Goal: Task Accomplishment & Management: Manage account settings

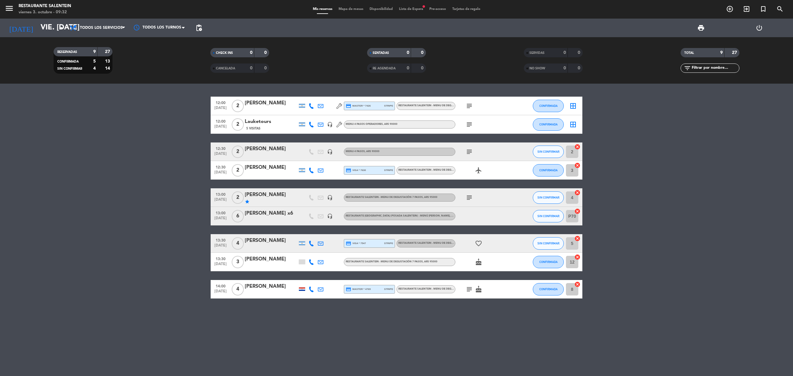
click at [17, 9] on span "menu" at bounding box center [12, 9] width 14 height 15
click at [11, 9] on icon "menu" at bounding box center [9, 8] width 9 height 9
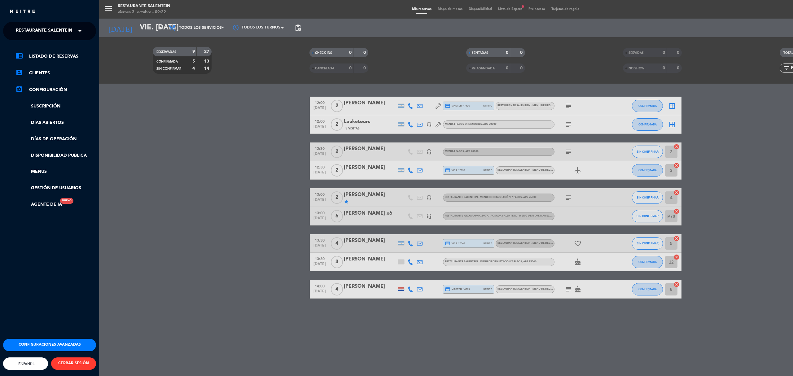
click at [58, 32] on span "Restaurante Salentein" at bounding box center [44, 30] width 56 height 13
click at [55, 48] on div "Bodega Salentein" at bounding box center [49, 47] width 92 height 9
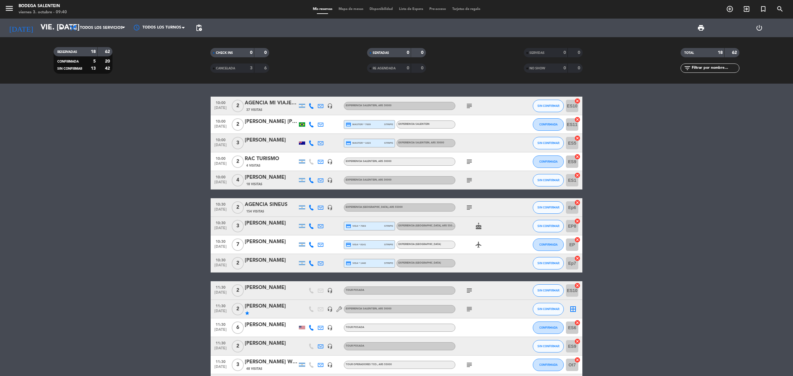
click at [469, 181] on icon "subject" at bounding box center [468, 179] width 7 height 7
click at [467, 163] on icon "subject" at bounding box center [468, 161] width 7 height 7
click at [469, 162] on icon "subject" at bounding box center [468, 161] width 7 height 7
click at [470, 107] on icon "subject" at bounding box center [468, 105] width 7 height 7
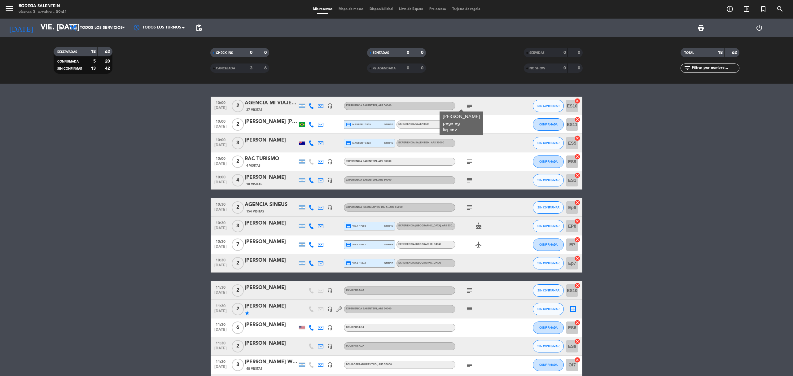
click at [470, 107] on icon "subject" at bounding box center [468, 105] width 7 height 7
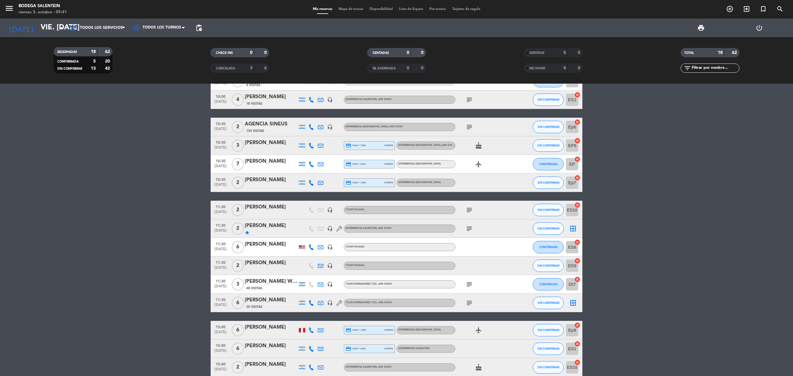
scroll to position [82, 0]
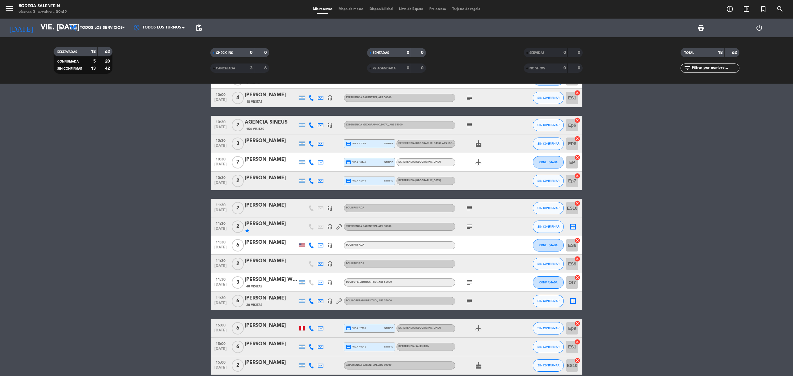
click at [262, 262] on div "[PERSON_NAME]" at bounding box center [271, 261] width 53 height 8
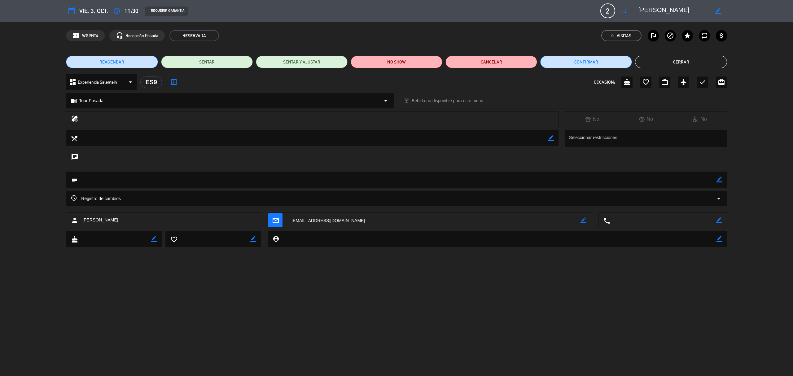
scroll to position [0, 6]
drag, startPoint x: 639, startPoint y: 9, endPoint x: 718, endPoint y: 11, distance: 78.4
click at [718, 11] on div "border_color" at bounding box center [680, 10] width 93 height 11
click at [677, 59] on button "Cerrar" at bounding box center [681, 62] width 92 height 12
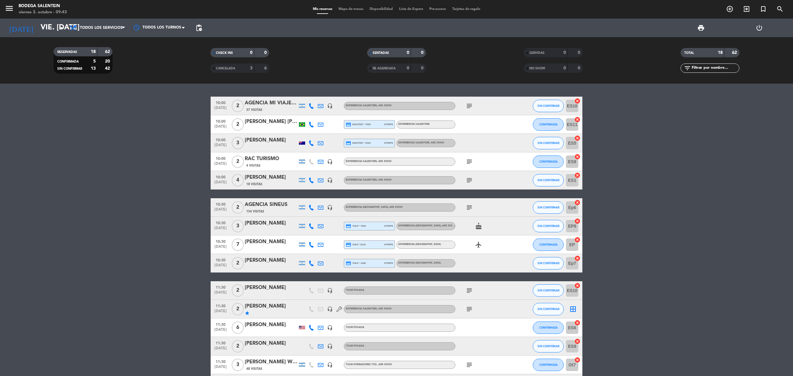
scroll to position [112, 0]
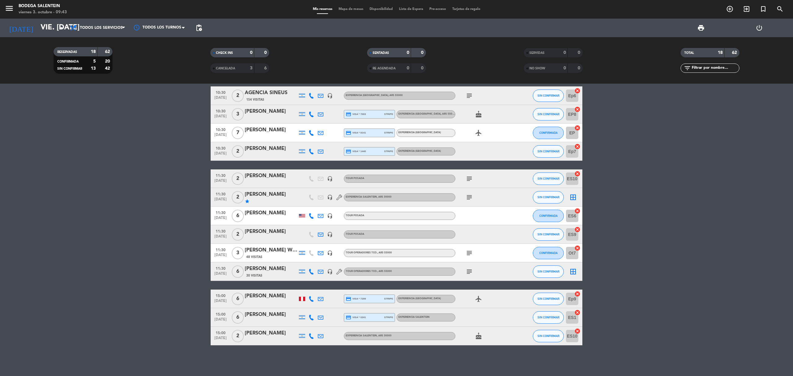
click at [170, 269] on bookings-row "10:00 [DATE] 2 AGENCIA MI VIAJE A MZA 37 Visitas headset_mic Experiencia Salent…" at bounding box center [396, 165] width 793 height 360
click at [471, 269] on icon "subject" at bounding box center [468, 271] width 7 height 7
click at [57, 226] on bookings-row "10:00 [DATE] 2 AGENCIA MI VIAJE A MZA 37 Visitas headset_mic Experiencia Salent…" at bounding box center [396, 165] width 793 height 360
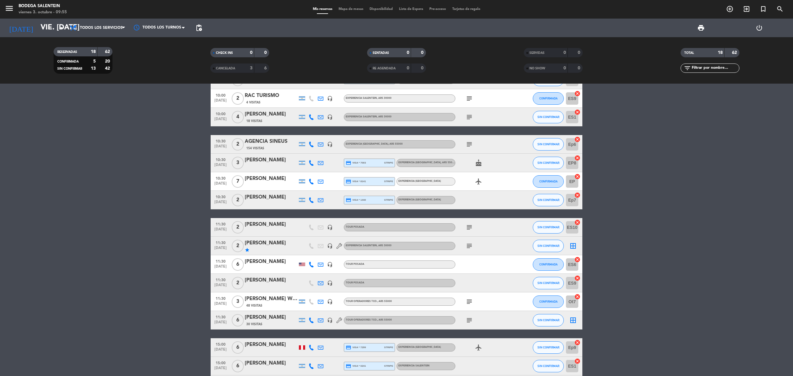
scroll to position [0, 0]
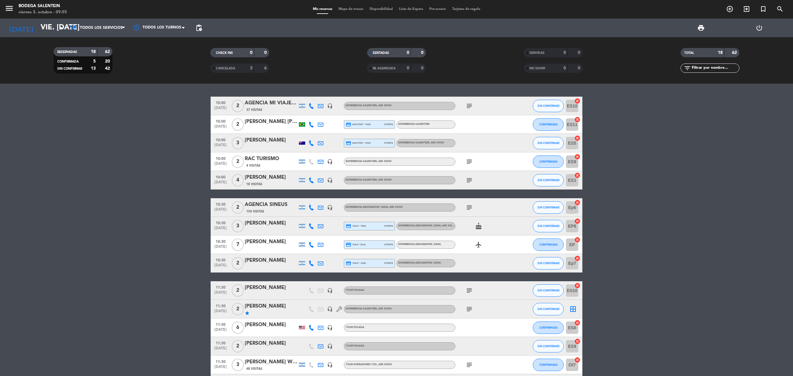
click at [468, 106] on icon "subject" at bounding box center [468, 105] width 7 height 7
click at [738, 209] on bookings-row "10:00 [DATE] 2 AGENCIA MI VIAJE A MZA 37 Visitas headset_mic Experiencia Salent…" at bounding box center [396, 277] width 793 height 360
click at [647, 179] on bookings-row "10:00 [DATE] 2 AGENCIA MI VIAJE A MZA 37 Visitas headset_mic Experiencia Salent…" at bounding box center [396, 277] width 793 height 360
click at [471, 108] on icon "subject" at bounding box center [468, 105] width 7 height 7
click at [470, 179] on icon "subject" at bounding box center [468, 179] width 7 height 7
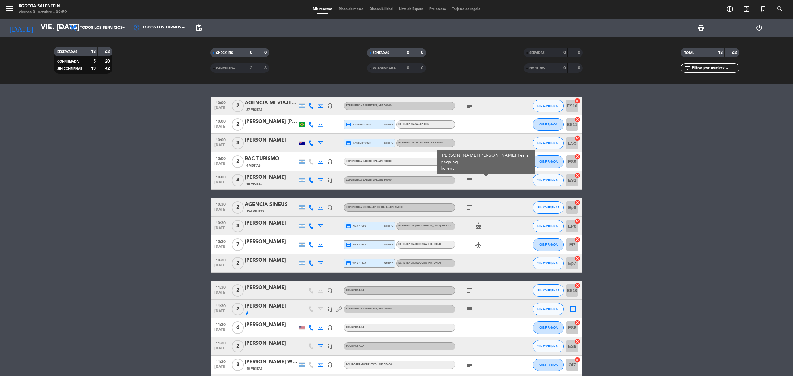
click at [469, 106] on icon "subject" at bounding box center [468, 105] width 7 height 7
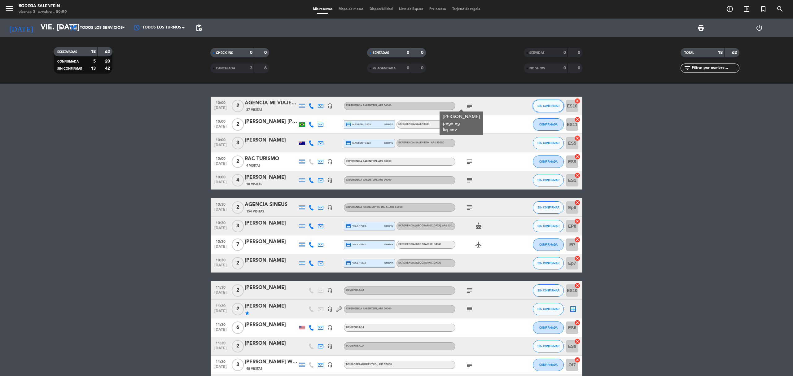
click at [546, 103] on button "SIN CONFIRMAR" at bounding box center [548, 106] width 31 height 12
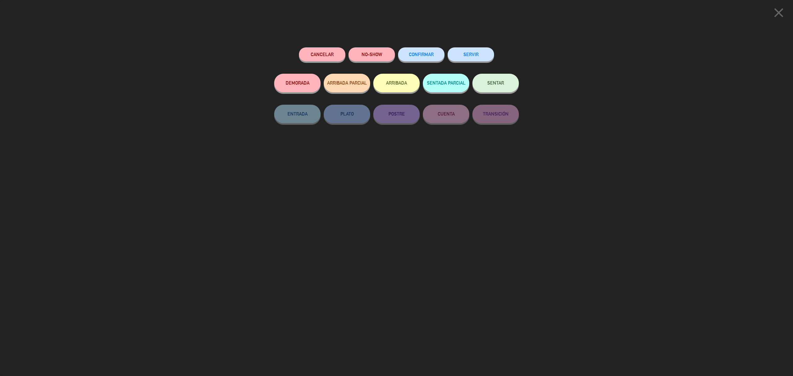
click at [357, 80] on button "ARRIBADA PARCIAL" at bounding box center [347, 83] width 46 height 19
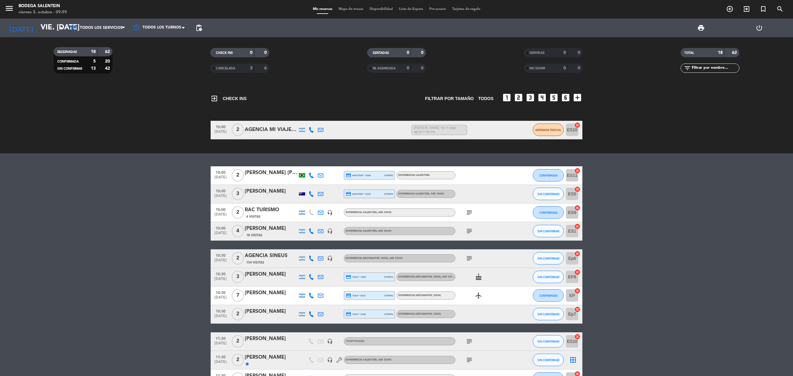
click at [633, 169] on bookings-row "10:00 [DATE] 2 [PERSON_NAME] [PERSON_NAME] credit_card master * 7009 stripe Exp…" at bounding box center [396, 337] width 793 height 342
click at [631, 167] on bookings-row "10:00 [DATE] 2 [PERSON_NAME] [PERSON_NAME] credit_card master * 7009 stripe Exp…" at bounding box center [396, 337] width 793 height 342
click at [626, 133] on bookings-row "10:00 [DATE] 2 AGENCIA MI VIAJE A MZA 1 MIN / 25 MIN sms [PERSON_NAME] <br /> p…" at bounding box center [396, 130] width 793 height 19
click at [633, 165] on div "exit_to_app CHECK INS Filtrar por tamaño TODOS looks_one looks_two looks_3 look…" at bounding box center [396, 230] width 793 height 292
click at [638, 144] on div "exit_to_app CHECK INS Filtrar por tamaño TODOS looks_one looks_two looks_3 look…" at bounding box center [396, 119] width 793 height 70
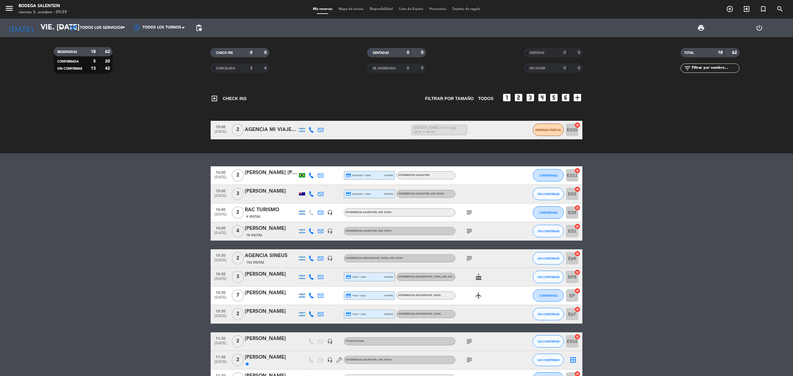
click at [642, 164] on div "exit_to_app CHECK INS Filtrar por tamaño TODOS looks_one looks_two looks_3 look…" at bounding box center [396, 230] width 793 height 292
click at [643, 141] on div "exit_to_app CHECK INS Filtrar por tamaño TODOS looks_one looks_two looks_3 look…" at bounding box center [396, 119] width 793 height 70
click at [646, 165] on div "exit_to_app CHECK INS Filtrar por tamaño TODOS looks_one looks_two looks_3 look…" at bounding box center [396, 230] width 793 height 292
click at [645, 143] on div "exit_to_app CHECK INS Filtrar por tamaño TODOS looks_one looks_two looks_3 look…" at bounding box center [396, 119] width 793 height 70
click at [645, 168] on bookings-row "10:00 [DATE] 2 [PERSON_NAME] [PERSON_NAME] credit_card master * 7009 stripe Exp…" at bounding box center [396, 337] width 793 height 342
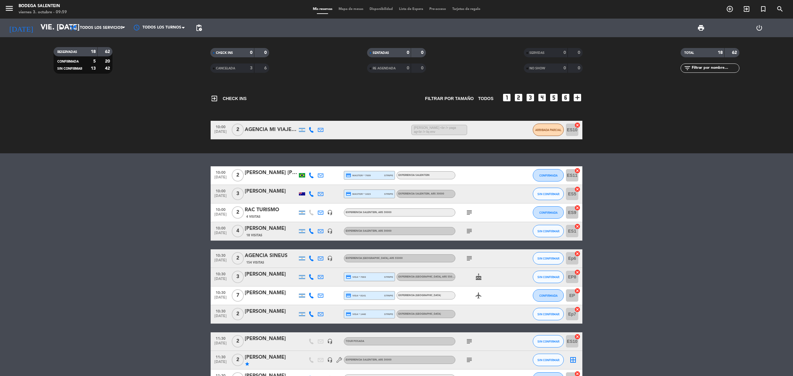
click at [639, 145] on div "exit_to_app CHECK INS Filtrar por tamaño TODOS looks_one looks_two looks_3 look…" at bounding box center [396, 119] width 793 height 70
click at [468, 211] on icon "subject" at bounding box center [468, 212] width 7 height 7
click at [606, 227] on bookings-row "10:00 [DATE] 2 [PERSON_NAME] [PERSON_NAME] credit_card master * 7009 stripe Exp…" at bounding box center [396, 337] width 793 height 342
click at [467, 233] on icon "subject" at bounding box center [468, 230] width 7 height 7
click at [597, 220] on bookings-row "10:00 [DATE] 2 [PERSON_NAME] [PERSON_NAME] credit_card master * 7009 stripe Exp…" at bounding box center [396, 337] width 793 height 342
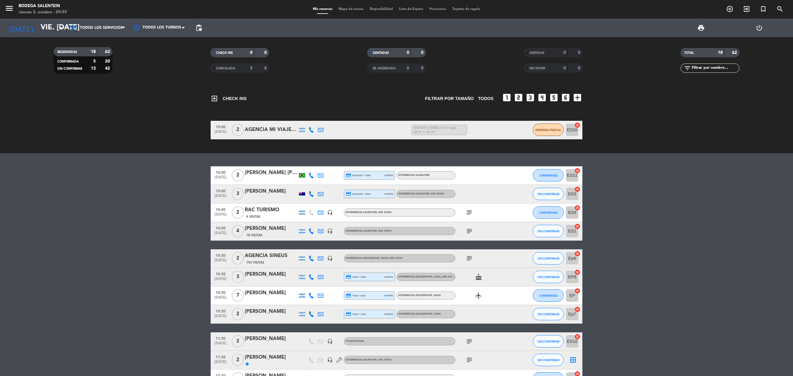
click at [175, 191] on bookings-row "10:00 [DATE] 2 [PERSON_NAME] [PERSON_NAME] credit_card master * 7009 stripe Exp…" at bounding box center [396, 337] width 793 height 342
click at [594, 310] on bookings-row "10:00 [DATE] 2 [PERSON_NAME] [PERSON_NAME] credit_card master * 7009 stripe Exp…" at bounding box center [396, 337] width 793 height 342
click at [617, 172] on bookings-row "10:00 [DATE] 2 [PERSON_NAME] [PERSON_NAME] credit_card master * 7009 stripe Exp…" at bounding box center [396, 337] width 793 height 342
click at [622, 169] on bookings-row "10:00 [DATE] 2 [PERSON_NAME] [PERSON_NAME] credit_card master * 7009 stripe Exp…" at bounding box center [396, 337] width 793 height 342
click at [644, 135] on bookings-row "10:00 [DATE] 2 AGENCIA MI VIAJE A MZA 1 MIN / 25 MIN sms [PERSON_NAME] <br /> p…" at bounding box center [396, 130] width 793 height 19
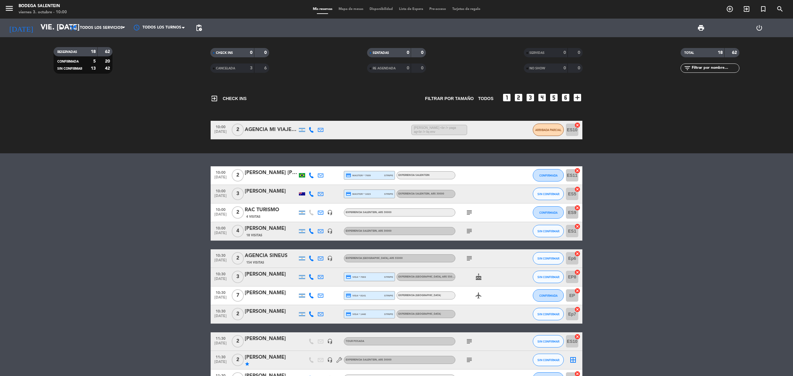
click at [734, 226] on bookings-row "10:00 [DATE] 2 [PERSON_NAME] [PERSON_NAME] credit_card master * 7009 stripe Exp…" at bounding box center [396, 337] width 793 height 342
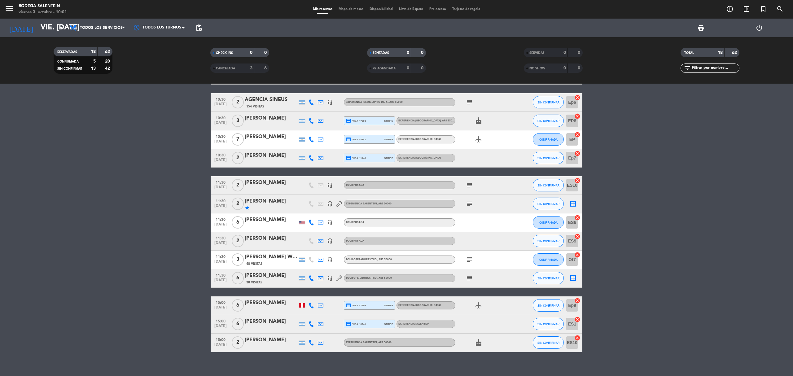
scroll to position [163, 0]
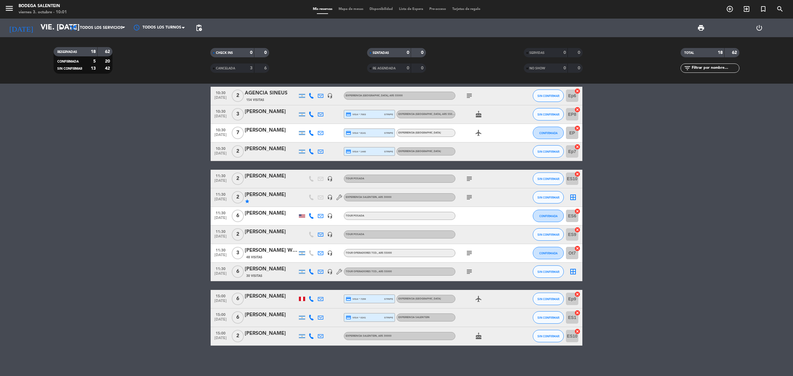
click at [470, 252] on icon "subject" at bounding box center [468, 252] width 7 height 7
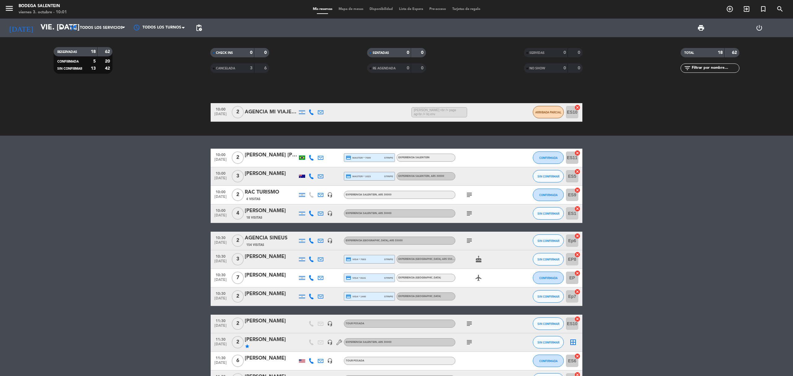
scroll to position [0, 0]
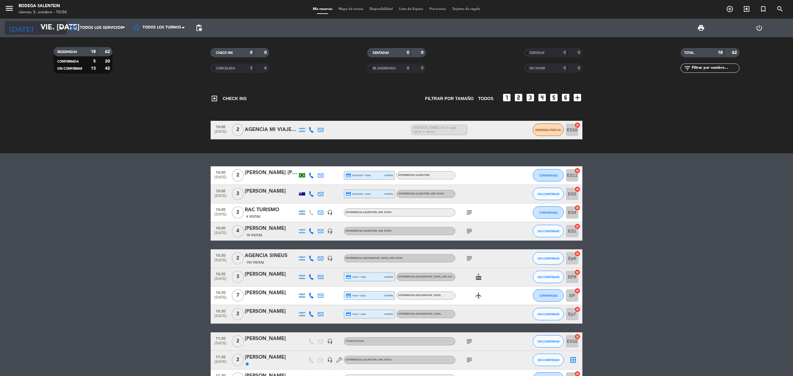
click at [46, 28] on input "vie. [DATE]" at bounding box center [83, 27] width 92 height 15
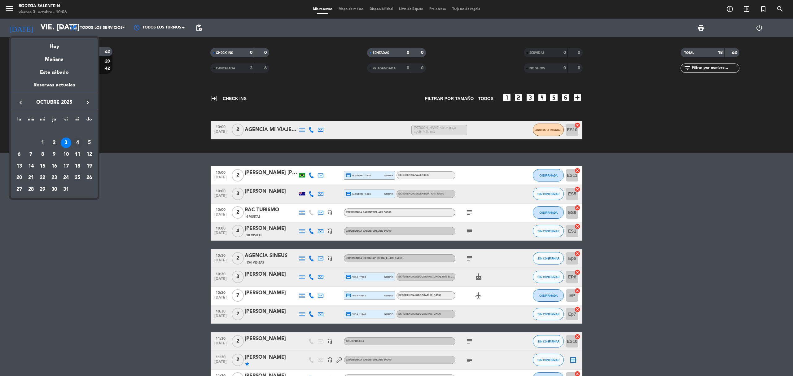
click at [78, 141] on div "4" at bounding box center [77, 142] width 11 height 11
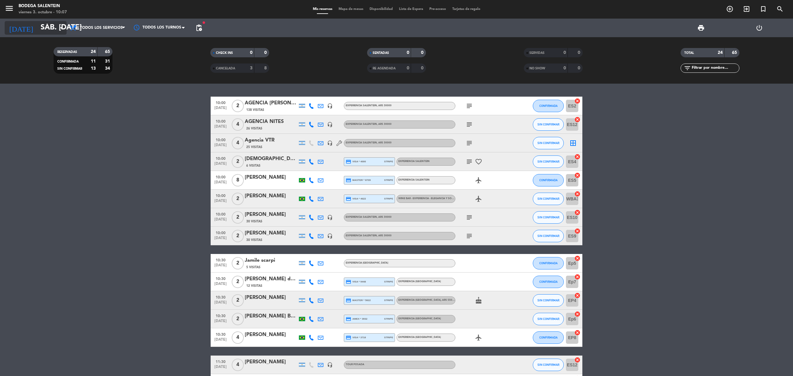
click at [54, 30] on input "sáb. [DATE]" at bounding box center [83, 27] width 92 height 15
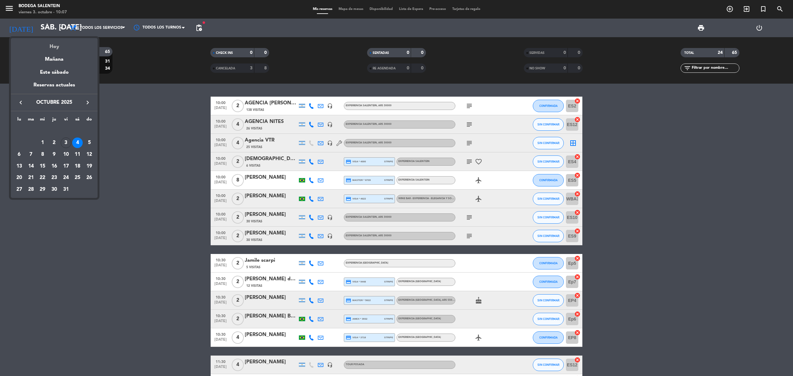
click at [64, 44] on div "Hoy" at bounding box center [54, 44] width 87 height 13
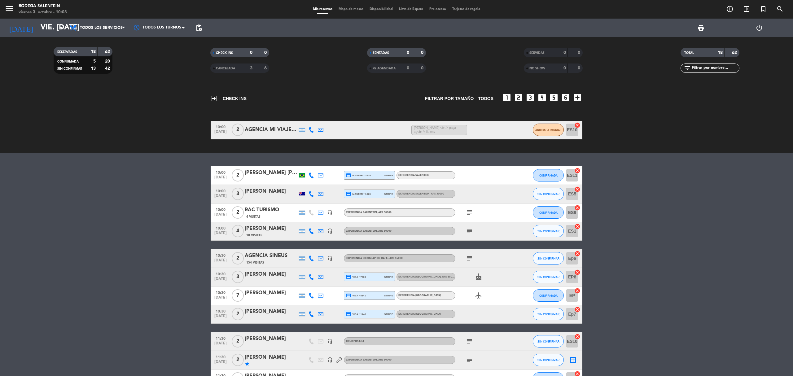
click at [469, 213] on icon "subject" at bounding box center [468, 212] width 7 height 7
click at [469, 212] on icon "subject" at bounding box center [468, 212] width 7 height 7
click at [546, 213] on span "CONFIRMADA" at bounding box center [548, 212] width 18 height 3
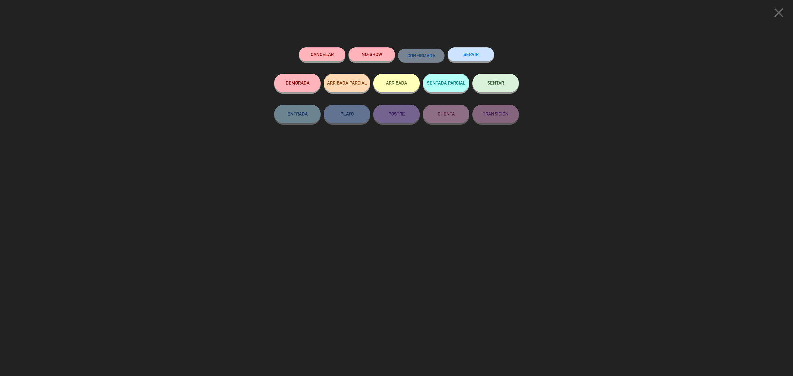
click at [339, 80] on button "ARRIBADA PARCIAL" at bounding box center [347, 83] width 46 height 19
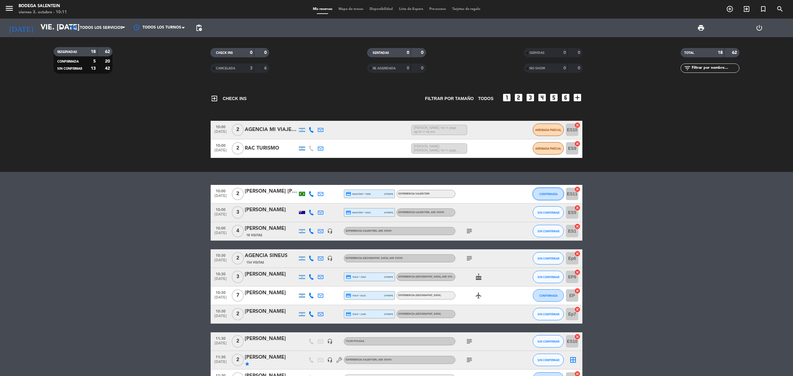
click at [544, 195] on span "CONFIRMADA" at bounding box center [548, 193] width 18 height 3
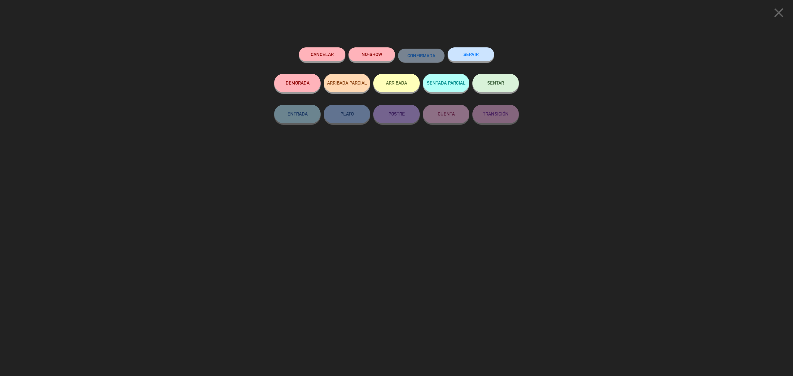
click at [468, 57] on button "SERVIR" at bounding box center [470, 54] width 46 height 14
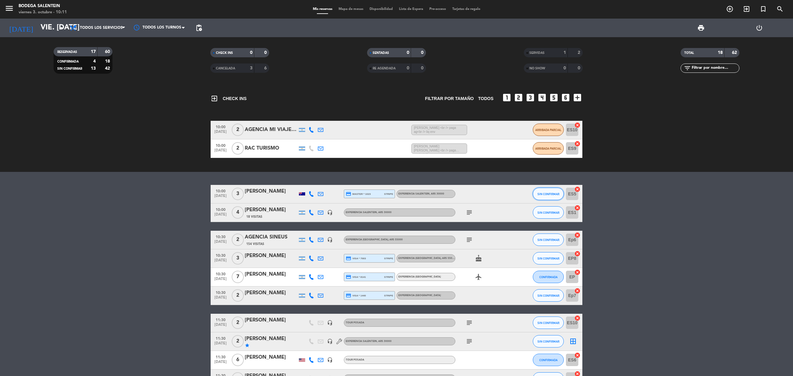
click at [550, 191] on button "SIN CONFIRMAR" at bounding box center [548, 194] width 31 height 12
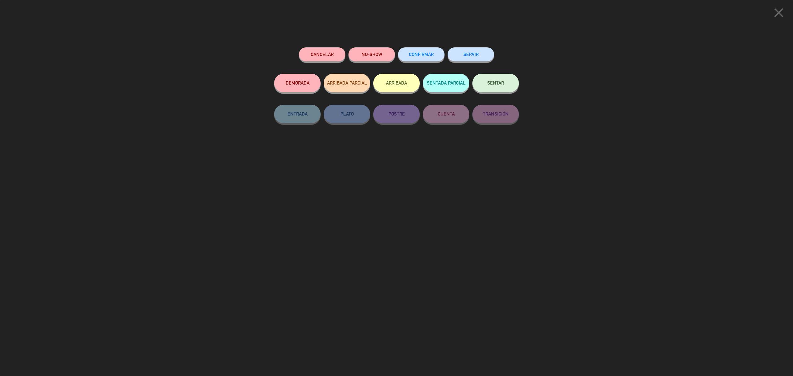
click at [480, 57] on button "SERVIR" at bounding box center [470, 54] width 46 height 14
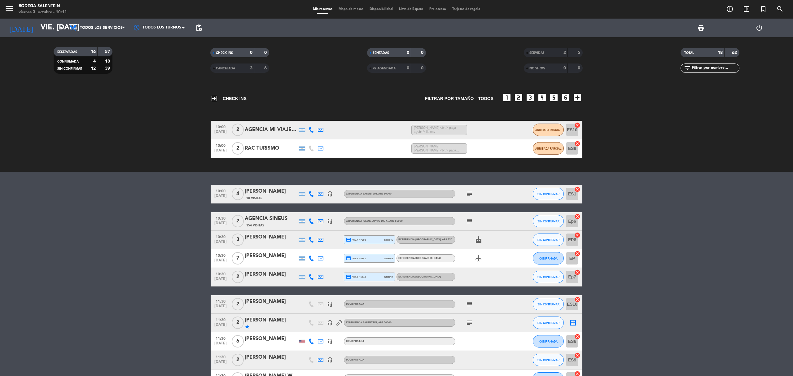
click at [469, 193] on icon "subject" at bounding box center [468, 193] width 7 height 7
click at [691, 216] on bookings-row "10:00 [DATE] 4 [PERSON_NAME] 18 Visitas headset_mic Experiencia Salentein , ARS…" at bounding box center [396, 328] width 793 height 286
click at [159, 245] on bookings-row "10:00 [DATE] 4 [PERSON_NAME] 18 Visitas headset_mic Experiencia Salentein , ARS…" at bounding box center [396, 328] width 793 height 286
click at [469, 222] on icon "subject" at bounding box center [468, 220] width 7 height 7
click at [534, 220] on button "SIN CONFIRMAR" at bounding box center [548, 221] width 31 height 12
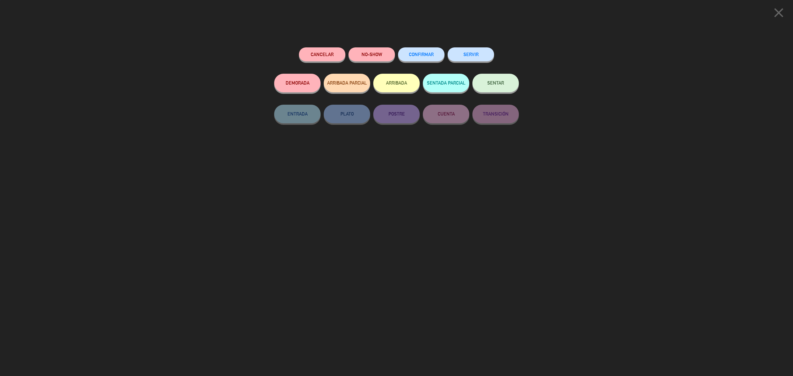
click at [346, 82] on span "ARRIBADA PARCIAL" at bounding box center [347, 82] width 40 height 5
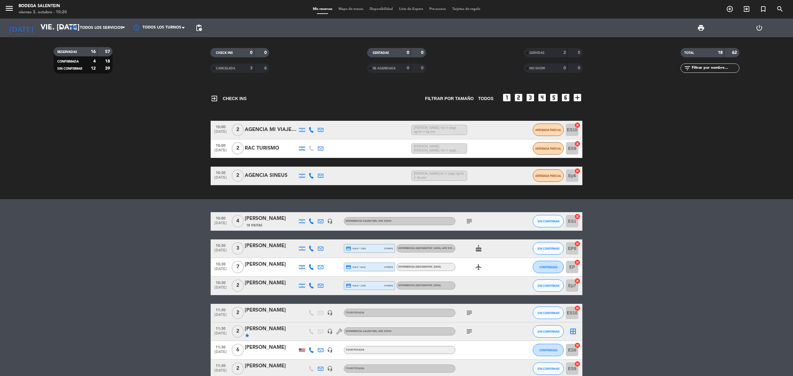
click at [478, 250] on icon "cake" at bounding box center [478, 248] width 7 height 7
click at [638, 258] on bookings-row "10:00 [DATE] 4 [PERSON_NAME] 18 Visitas headset_mic Experiencia Salentein , ARS…" at bounding box center [396, 345] width 793 height 267
click at [131, 322] on bookings-row "10:00 [DATE] 4 [PERSON_NAME] 18 Visitas headset_mic Experiencia Salentein , ARS…" at bounding box center [396, 345] width 793 height 267
click at [310, 249] on icon at bounding box center [311, 249] width 6 height 6
click at [324, 249] on div at bounding box center [320, 248] width 9 height 18
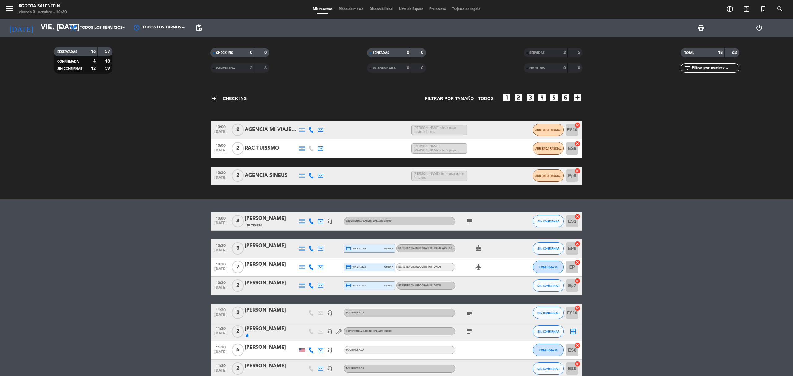
click at [320, 247] on icon at bounding box center [321, 249] width 6 height 6
click at [303, 248] on div at bounding box center [302, 248] width 6 height 4
click at [481, 247] on icon "cake" at bounding box center [478, 248] width 7 height 7
click at [668, 272] on bookings-row "10:00 [DATE] 4 [PERSON_NAME] 18 Visitas headset_mic Experiencia Salentein , ARS…" at bounding box center [396, 345] width 793 height 267
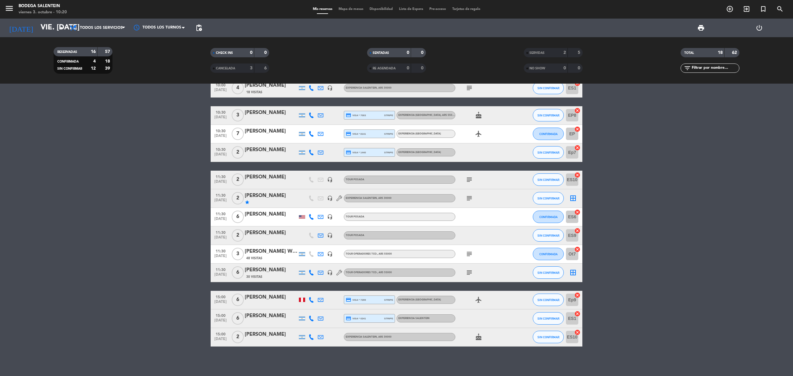
scroll to position [134, 0]
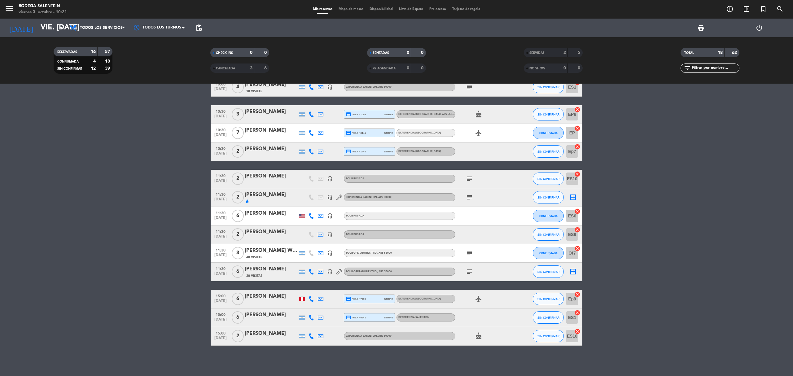
click at [148, 226] on bookings-row "10:00 [DATE] 4 [PERSON_NAME] 18 Visitas headset_mic Experiencia Salentein , ARS…" at bounding box center [396, 211] width 793 height 267
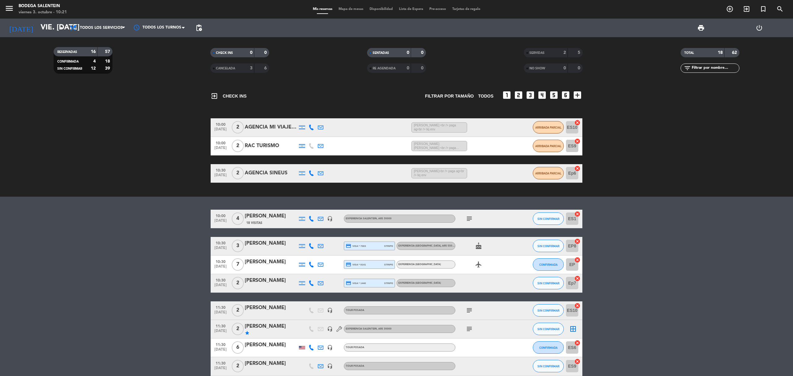
scroll to position [0, 0]
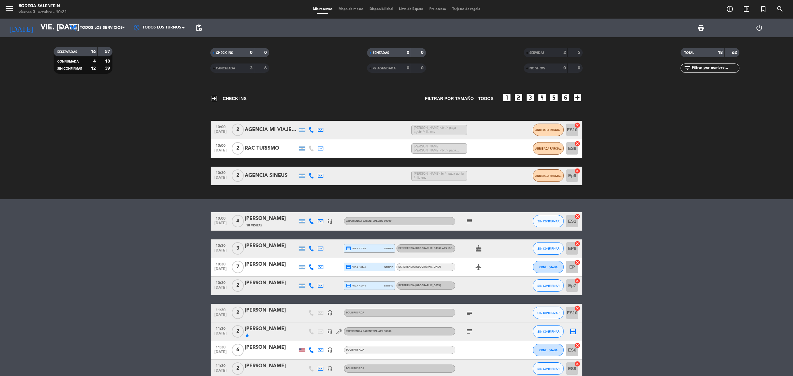
click at [624, 253] on bookings-row "10:00 [DATE] 4 [PERSON_NAME] 18 Visitas headset_mic Experiencia Salentein , ARS…" at bounding box center [396, 345] width 793 height 267
click at [674, 259] on bookings-row "10:00 [DATE] 4 [PERSON_NAME] 18 Visitas headset_mic Experiencia Salentein , ARS…" at bounding box center [396, 345] width 793 height 267
click at [469, 221] on icon "subject" at bounding box center [468, 220] width 7 height 7
click at [550, 221] on span "SIN CONFIRMAR" at bounding box center [548, 221] width 22 height 3
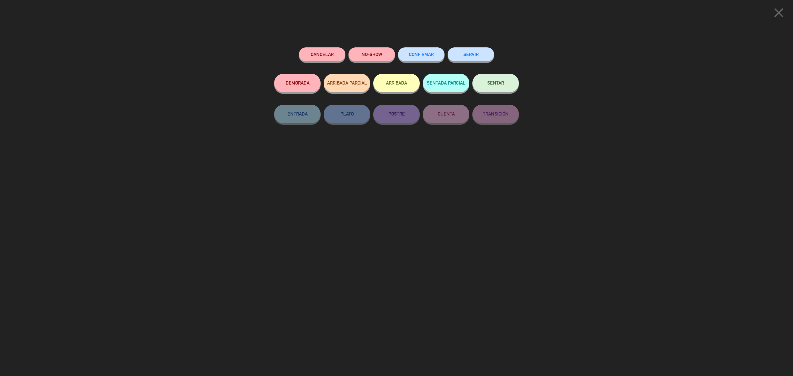
click at [346, 86] on button "ARRIBADA PARCIAL" at bounding box center [347, 83] width 46 height 19
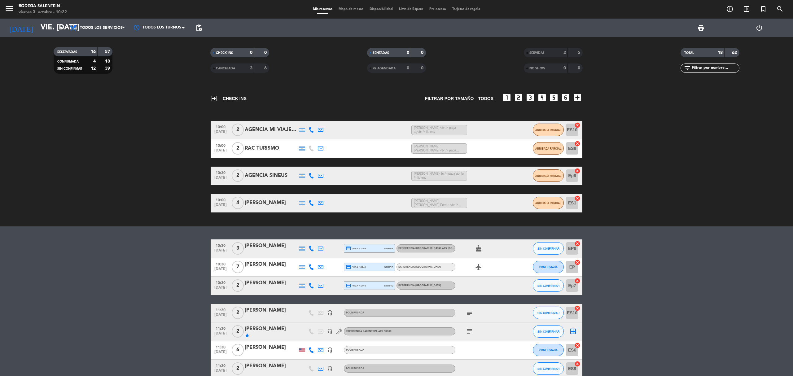
click at [161, 233] on div "exit_to_app CHECK INS Filtrar por tamaño TODOS looks_one looks_two looks_3 look…" at bounding box center [396, 230] width 793 height 292
click at [543, 286] on span "SIN CONFIRMAR" at bounding box center [548, 285] width 22 height 3
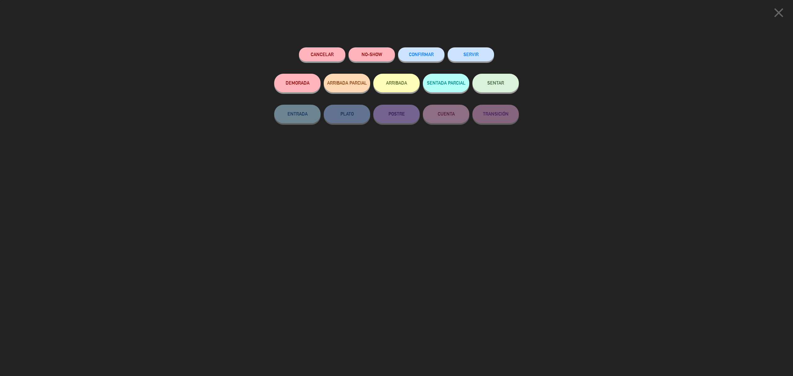
click at [468, 52] on button "SERVIR" at bounding box center [470, 54] width 46 height 14
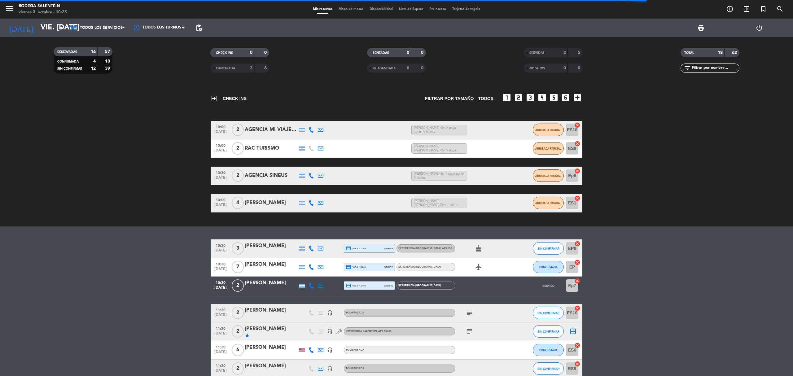
click at [667, 274] on bookings-row "10:30 [DATE] 3 [PERSON_NAME] credit_card visa * 7003 stripe Experiencia [GEOGRA…" at bounding box center [396, 359] width 793 height 240
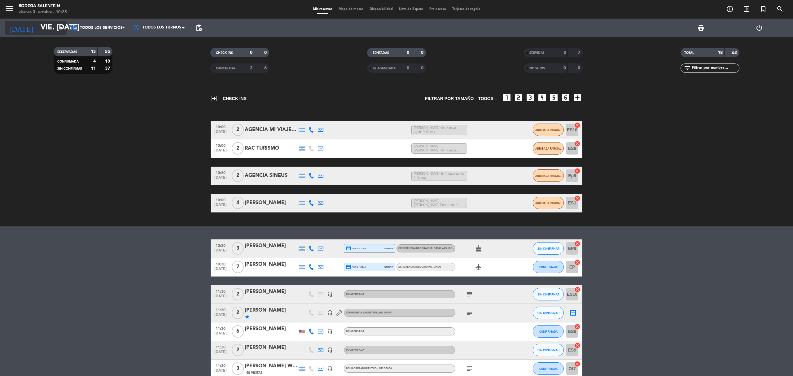
click at [43, 29] on input "vie. [DATE]" at bounding box center [83, 27] width 92 height 15
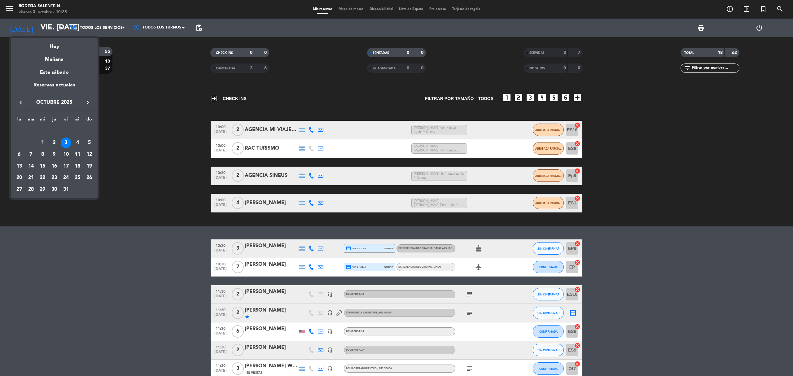
click at [66, 155] on div "10" at bounding box center [66, 154] width 11 height 11
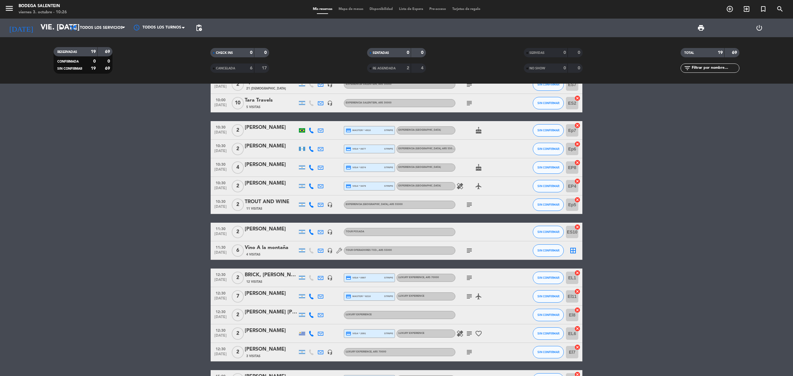
scroll to position [139, 0]
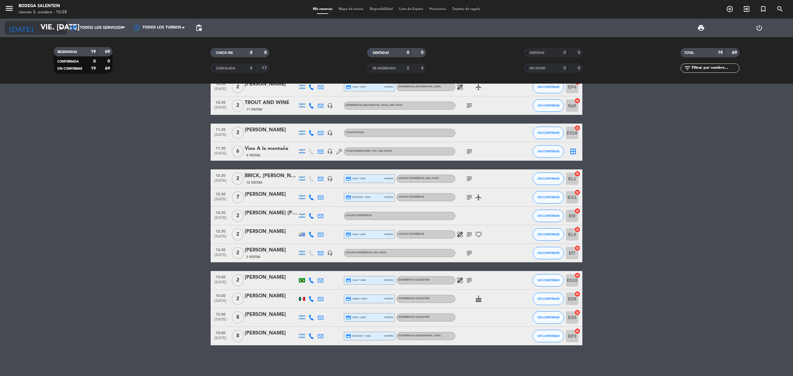
click at [43, 25] on input "vie. [DATE]" at bounding box center [83, 27] width 92 height 15
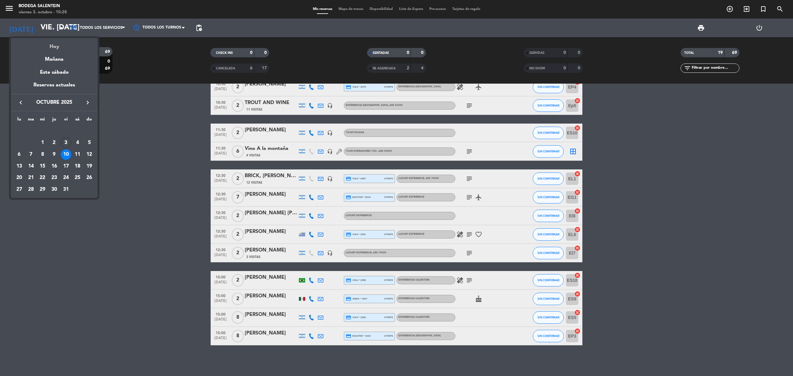
click at [50, 46] on div "Hoy" at bounding box center [54, 44] width 87 height 13
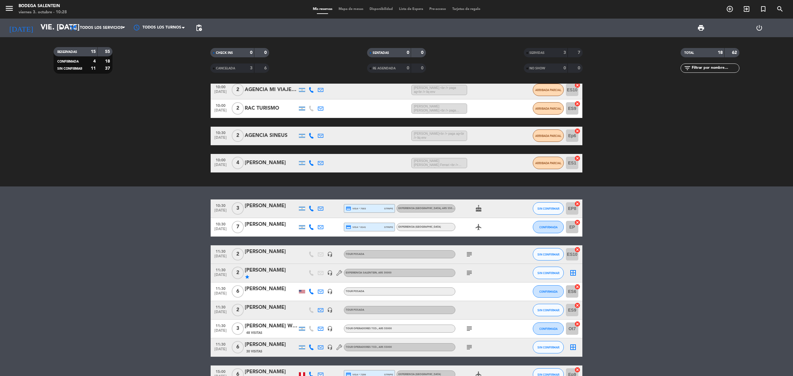
scroll to position [0, 0]
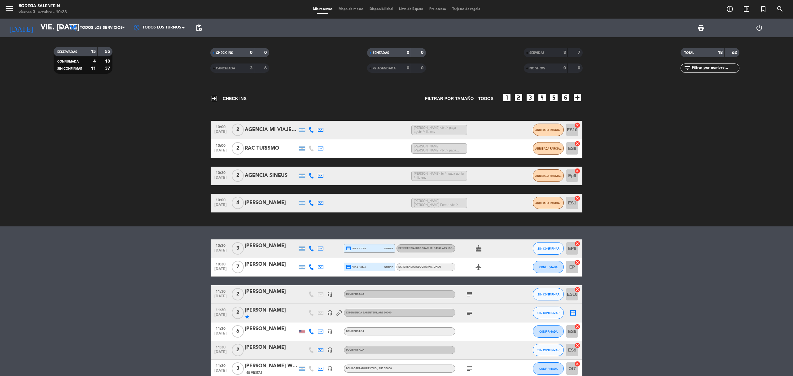
click at [159, 274] on bookings-row "10:30 [DATE] 3 [PERSON_NAME] credit_card visa * 7003 stripe Experiencia La Pamp…" at bounding box center [396, 350] width 793 height 222
click at [551, 266] on span "CONFIRMADA" at bounding box center [548, 266] width 18 height 3
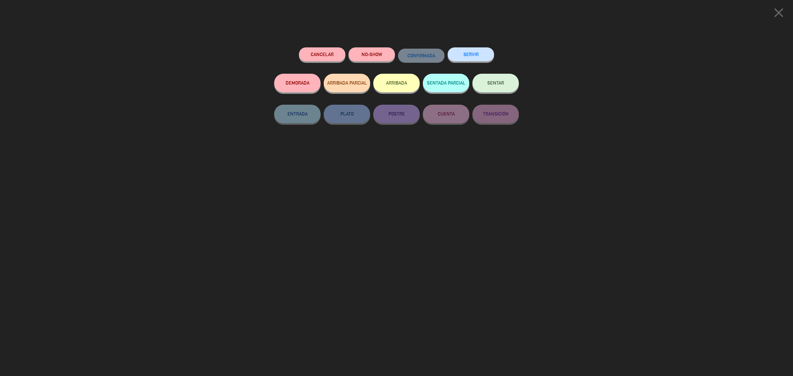
click at [477, 56] on button "SERVIR" at bounding box center [470, 54] width 46 height 14
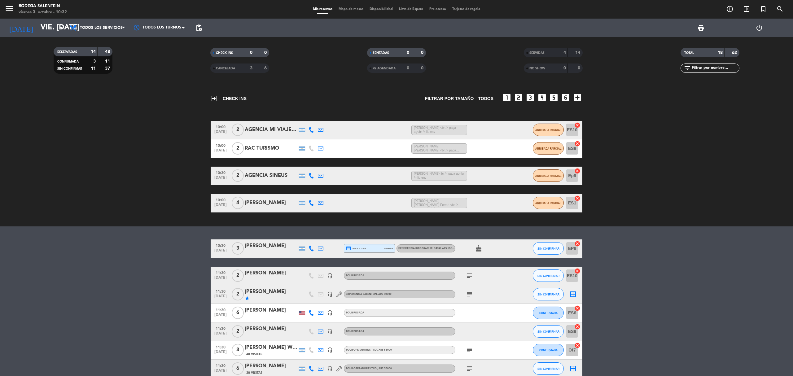
click at [138, 211] on bookings-row "10:00 [DATE] 2 AGENCIA MI VIAJE A MZA 33 MIN / 25 MIN sms [PERSON_NAME] <br /> …" at bounding box center [396, 167] width 793 height 92
click at [550, 247] on span "SIN CONFIRMAR" at bounding box center [548, 248] width 22 height 3
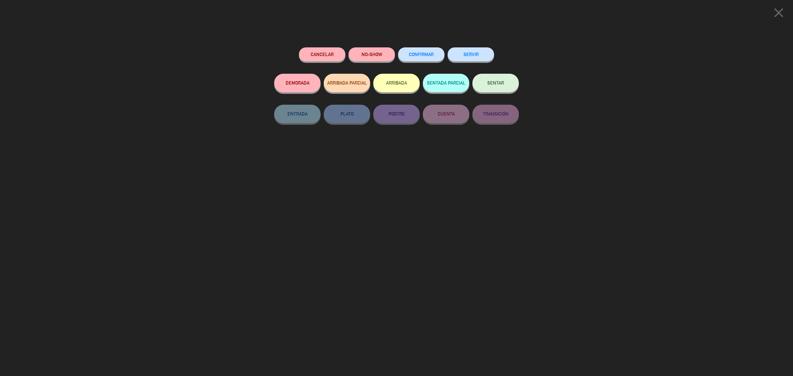
click at [470, 55] on button "SERVIR" at bounding box center [470, 54] width 46 height 14
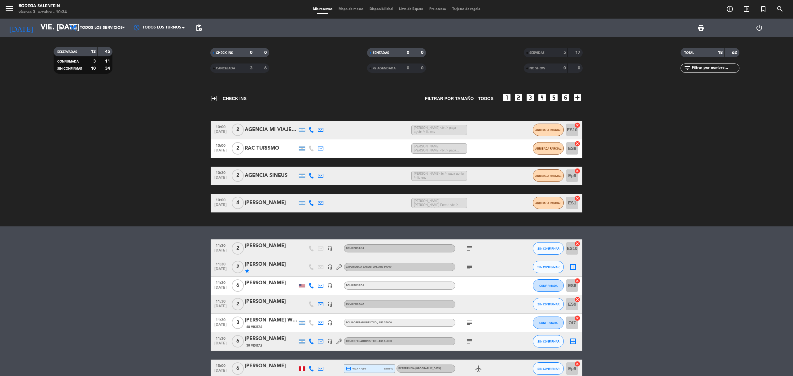
click at [115, 260] on bookings-row "11:30 [DATE] 2 Camila Breitembruch headset_mic Tour Posada subject SIN CONFIRMA…" at bounding box center [396, 327] width 793 height 176
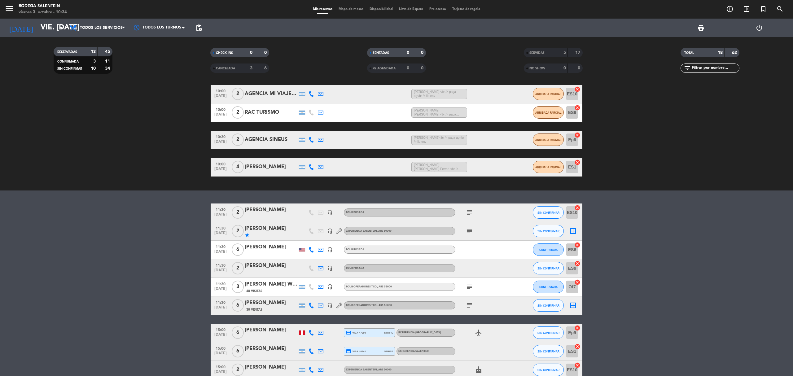
scroll to position [70, 0]
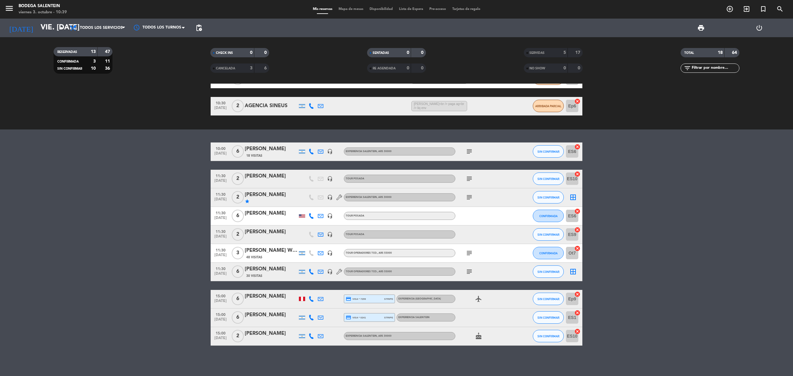
click at [180, 156] on bookings-row "10:00 [DATE] 6 [PERSON_NAME] 18 Visitas headset_mic Experiencia Salentein , ARS…" at bounding box center [396, 243] width 793 height 203
click at [471, 153] on icon "subject" at bounding box center [468, 151] width 7 height 7
click at [656, 158] on bookings-row "10:00 [DATE] 6 [PERSON_NAME] 18 Visitas headset_mic Experiencia Salentein , ARS…" at bounding box center [396, 243] width 793 height 203
click at [470, 151] on icon "subject" at bounding box center [468, 151] width 7 height 7
click at [678, 182] on bookings-row "10:00 [DATE] 6 [PERSON_NAME] 18 Visitas headset_mic Experiencia Salentein , ARS…" at bounding box center [396, 243] width 793 height 203
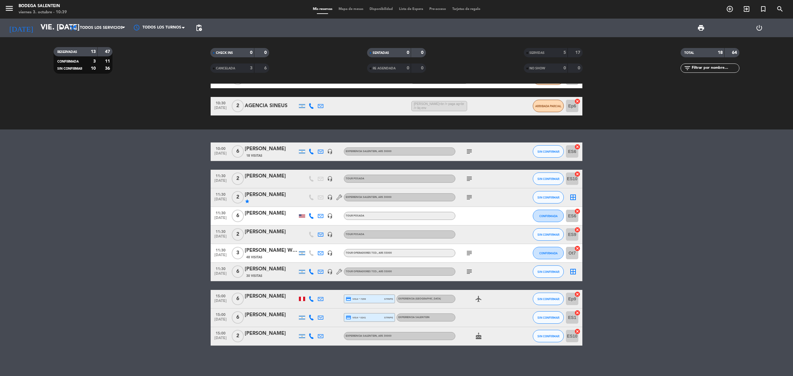
scroll to position [28, 0]
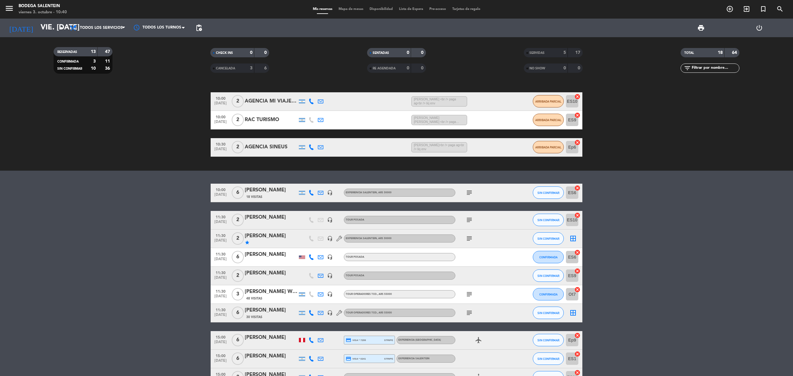
click at [45, 250] on bookings-row "10:00 [DATE] 6 [PERSON_NAME] 18 Visitas headset_mic Experiencia Salentein , ARS…" at bounding box center [396, 285] width 793 height 203
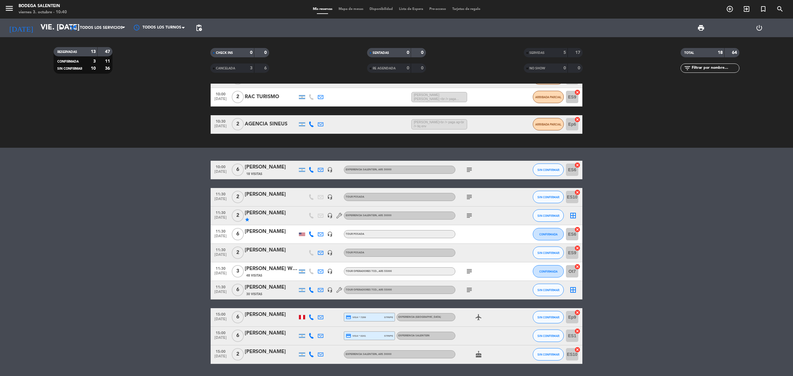
scroll to position [70, 0]
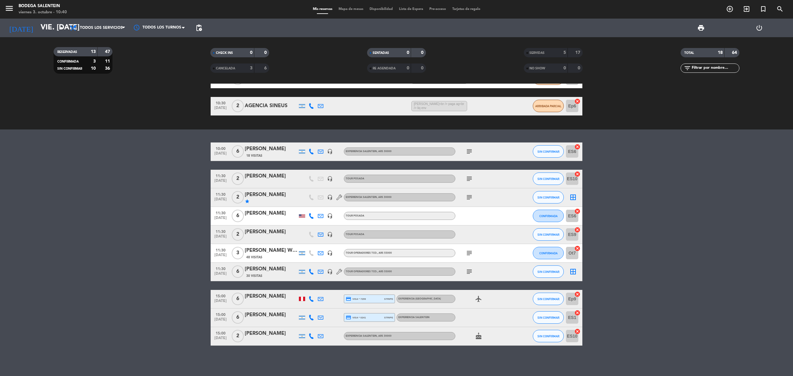
click at [468, 150] on icon "subject" at bounding box center [468, 151] width 7 height 7
click at [546, 150] on span "SIN CONFIRMAR" at bounding box center [548, 151] width 22 height 3
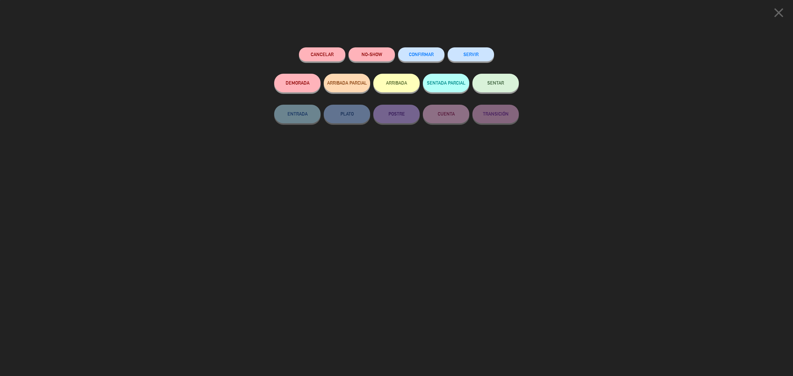
click at [784, 10] on icon "close" at bounding box center [778, 12] width 15 height 15
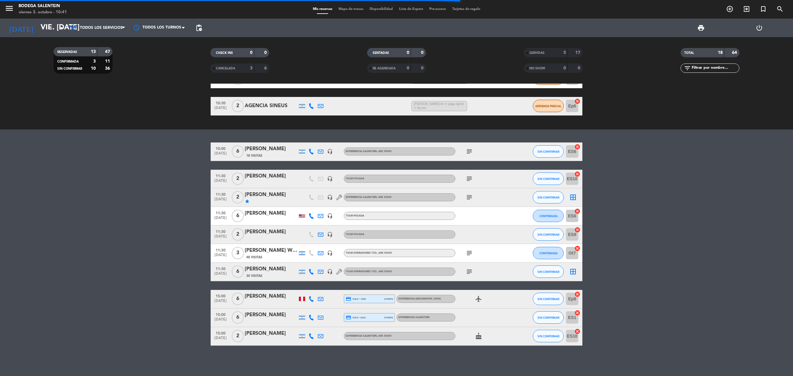
click at [477, 153] on div "subject" at bounding box center [483, 151] width 56 height 18
click at [472, 151] on icon "subject" at bounding box center [468, 151] width 7 height 7
click at [531, 150] on div "10:00 [DATE] 6 [PERSON_NAME] 18 Visitas headset_mic Experiencia Salentein , ARS…" at bounding box center [397, 151] width 372 height 19
click at [540, 150] on span "SIN CONFIRMAR" at bounding box center [548, 151] width 22 height 3
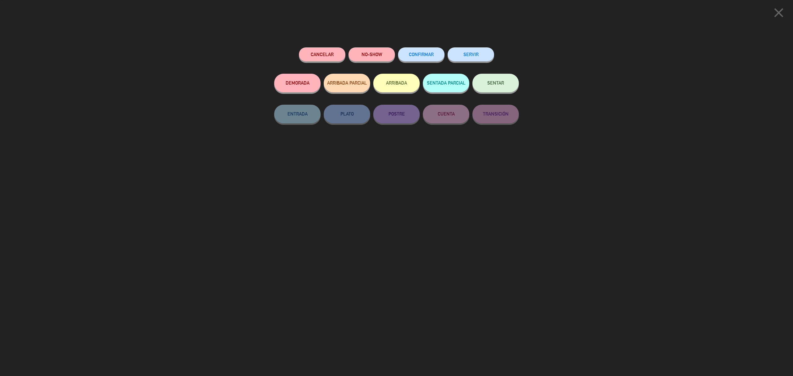
click at [348, 79] on button "ARRIBADA PARCIAL" at bounding box center [347, 83] width 46 height 19
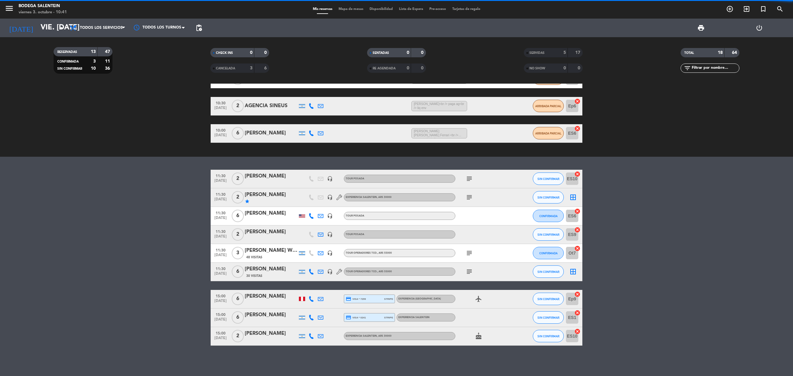
click at [643, 187] on bookings-row "11:30 [DATE] 2 Camila Breitembruch headset_mic Tour Posada subject SIN CONFIRMA…" at bounding box center [396, 258] width 793 height 176
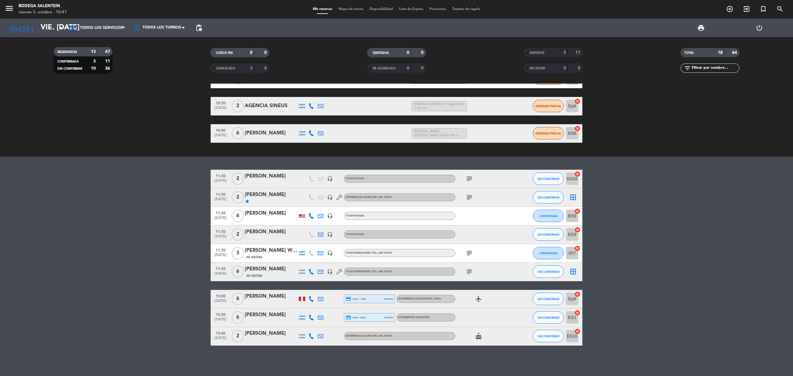
click at [472, 180] on icon "subject" at bounding box center [468, 178] width 7 height 7
click at [625, 199] on bookings-row "11:30 [DATE] 2 Camila Breitembruch headset_mic Tour Posada subject Camila Breit…" at bounding box center [396, 258] width 793 height 176
click at [468, 195] on icon "subject" at bounding box center [468, 196] width 7 height 7
click at [643, 233] on bookings-row "11:30 [DATE] 2 Camila Breitembruch headset_mic Tour Posada subject SIN CONFIRMA…" at bounding box center [396, 258] width 793 height 176
click at [470, 271] on icon "subject" at bounding box center [468, 271] width 7 height 7
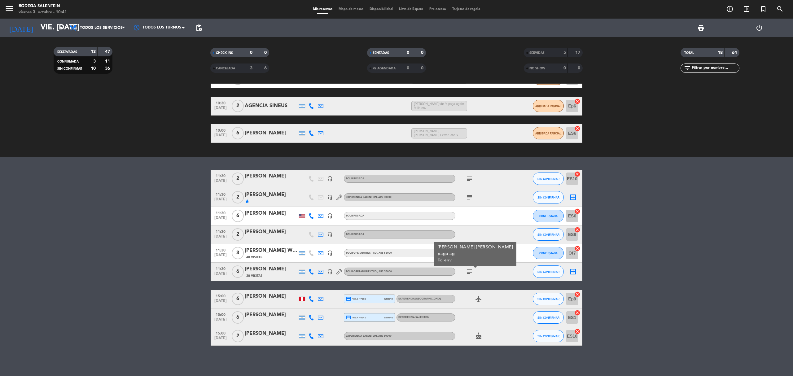
click at [470, 271] on icon "subject" at bounding box center [468, 271] width 7 height 7
click at [196, 28] on span "pending_actions" at bounding box center [198, 27] width 7 height 7
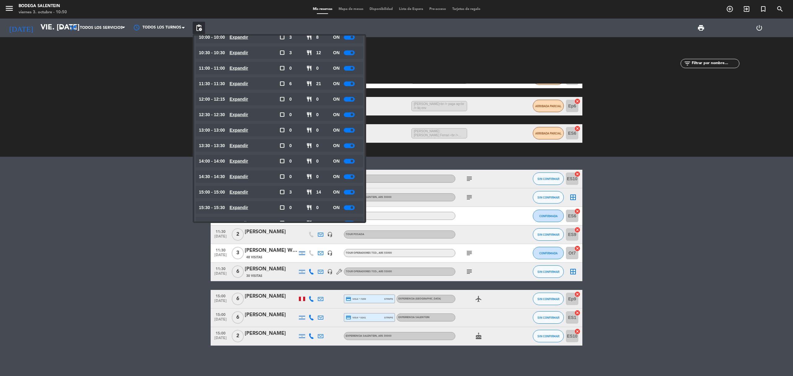
scroll to position [41, 0]
click at [133, 233] on bookings-row "11:30 [DATE] 2 Camila Breitembruch headset_mic Tour Posada subject SIN CONFIRMA…" at bounding box center [396, 258] width 793 height 176
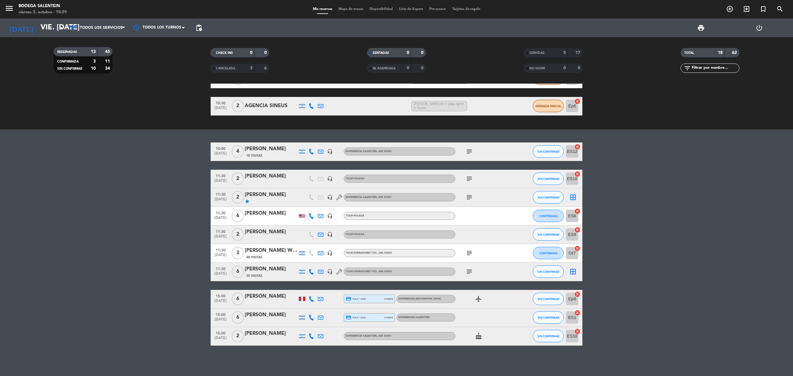
click at [159, 226] on bookings-row "10:00 [DATE] 4 [PERSON_NAME] 18 Visitas headset_mic Experiencia Salentein , ARS…" at bounding box center [396, 243] width 793 height 203
click at [471, 150] on icon "subject" at bounding box center [468, 151] width 7 height 7
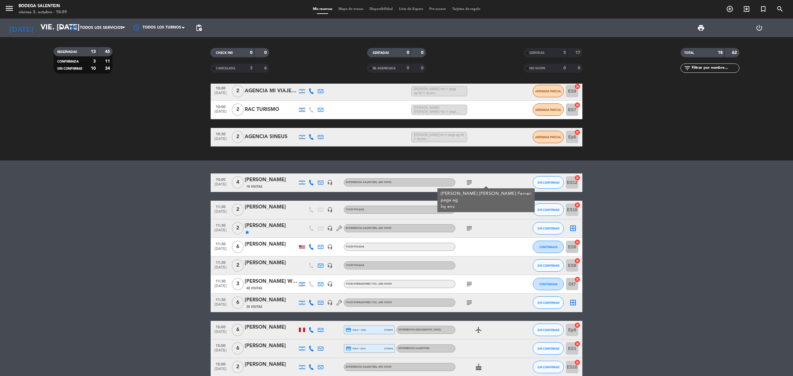
scroll to position [70, 0]
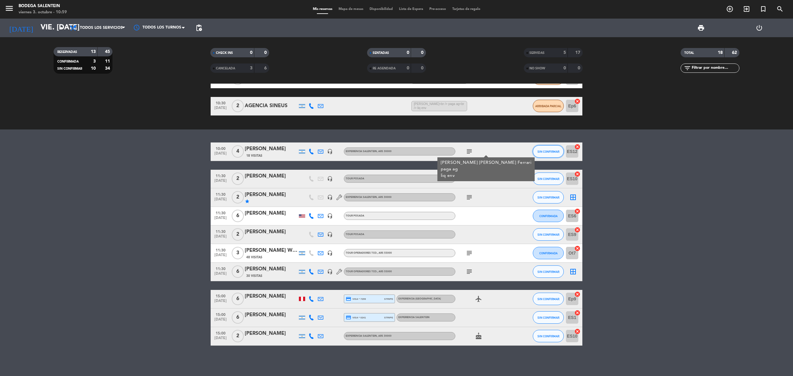
click at [539, 151] on span "SIN CONFIRMAR" at bounding box center [548, 151] width 22 height 3
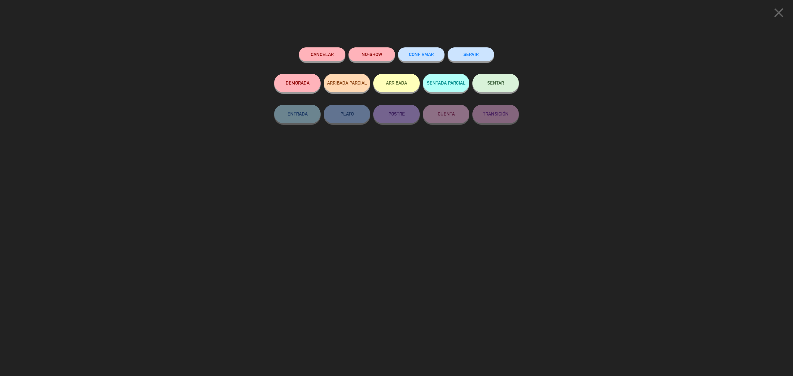
click at [359, 84] on span "ARRIBADA PARCIAL" at bounding box center [347, 82] width 40 height 5
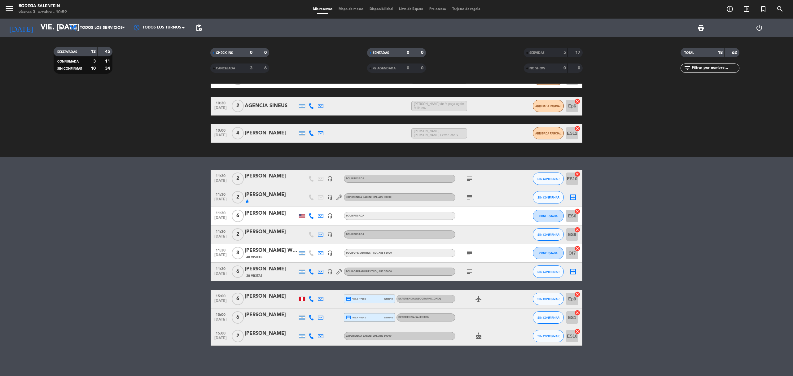
click at [146, 232] on bookings-row "11:30 [DATE] 2 Camila Breitembruch headset_mic Tour Posada subject SIN CONFIRMA…" at bounding box center [396, 258] width 793 height 176
click at [471, 276] on div "subject" at bounding box center [483, 272] width 56 height 18
click at [470, 274] on icon "subject" at bounding box center [468, 271] width 7 height 7
click at [178, 265] on bookings-row "11:30 [DATE] 2 Camila Breitembruch headset_mic Tour Posada subject SIN CONFIRMA…" at bounding box center [396, 258] width 793 height 176
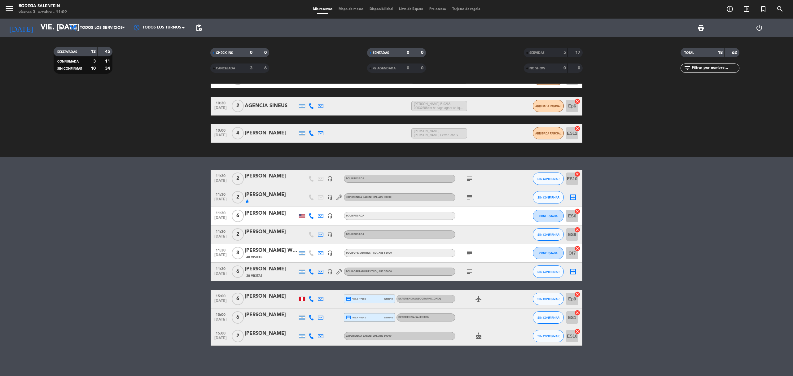
click at [467, 271] on icon "subject" at bounding box center [468, 271] width 7 height 7
click at [470, 272] on icon "subject" at bounding box center [468, 271] width 7 height 7
click at [472, 254] on icon "subject" at bounding box center [468, 252] width 7 height 7
click at [472, 272] on icon "subject" at bounding box center [468, 271] width 7 height 7
click at [601, 272] on bookings-row "11:30 [DATE] 2 Camila Breitembruch headset_mic Tour Posada subject SIN CONFIRMA…" at bounding box center [396, 258] width 793 height 176
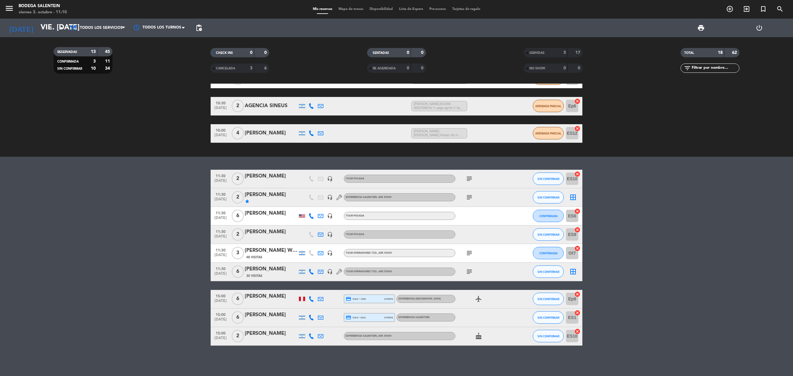
click at [187, 243] on bookings-row "11:30 [DATE] 2 Camila Breitembruch headset_mic Tour Posada subject SIN CONFIRMA…" at bounding box center [396, 258] width 793 height 176
click at [468, 181] on icon "subject" at bounding box center [468, 178] width 7 height 7
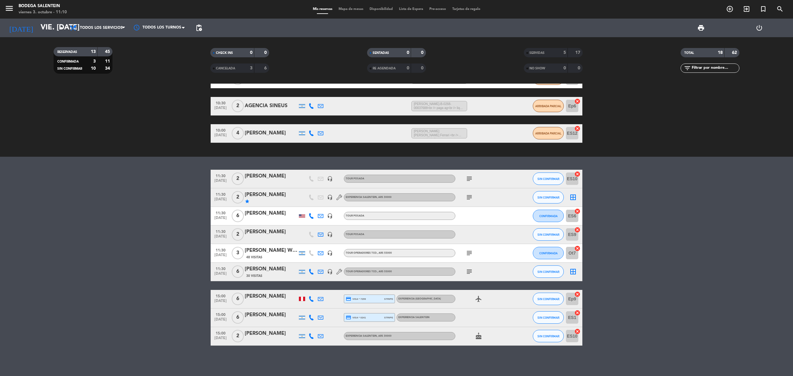
click at [467, 196] on icon "subject" at bounding box center [468, 196] width 7 height 7
click at [468, 197] on icon "subject" at bounding box center [468, 196] width 7 height 7
click at [467, 253] on icon "subject" at bounding box center [468, 252] width 7 height 7
click at [471, 274] on icon "subject" at bounding box center [468, 271] width 7 height 7
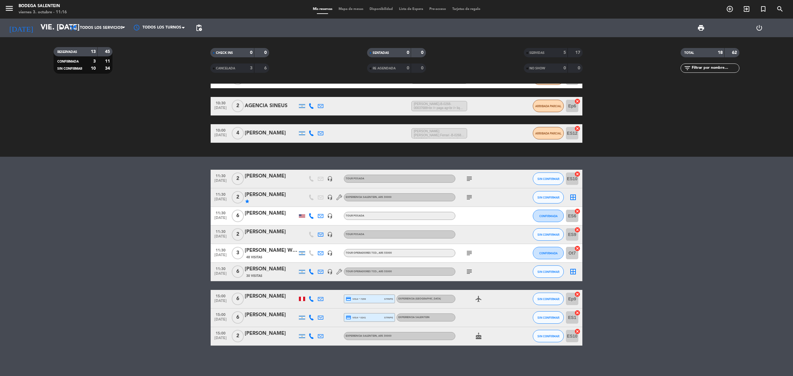
click at [77, 274] on bookings-row "11:30 [DATE] 2 Camila Breitembruch headset_mic Tour Posada subject SIN CONFIRMA…" at bounding box center [396, 258] width 793 height 176
click at [40, 25] on input "vie. [DATE]" at bounding box center [83, 27] width 92 height 15
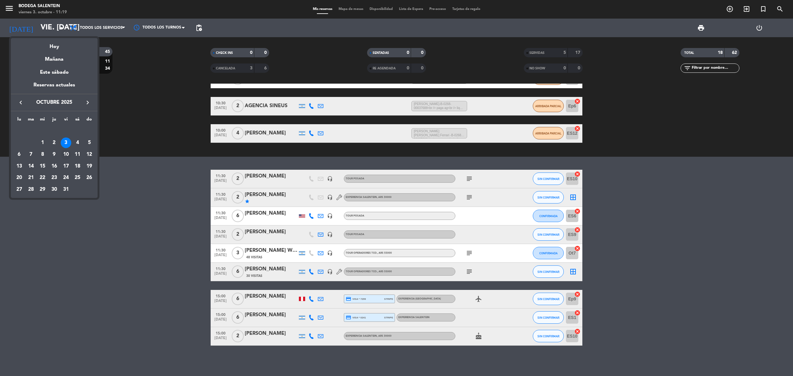
click at [67, 152] on div "10" at bounding box center [66, 154] width 11 height 11
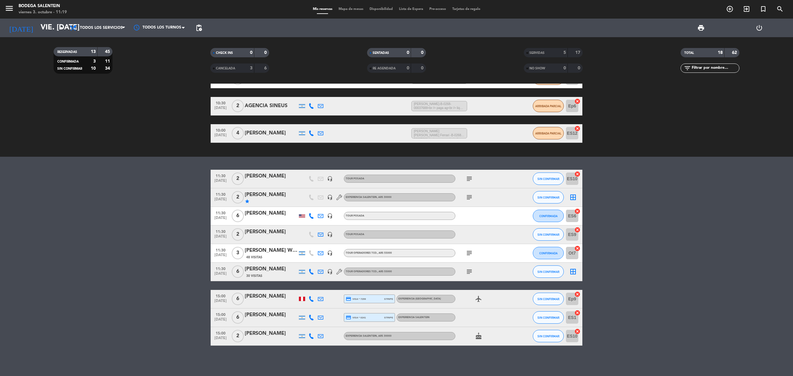
type input "vie. [DATE]"
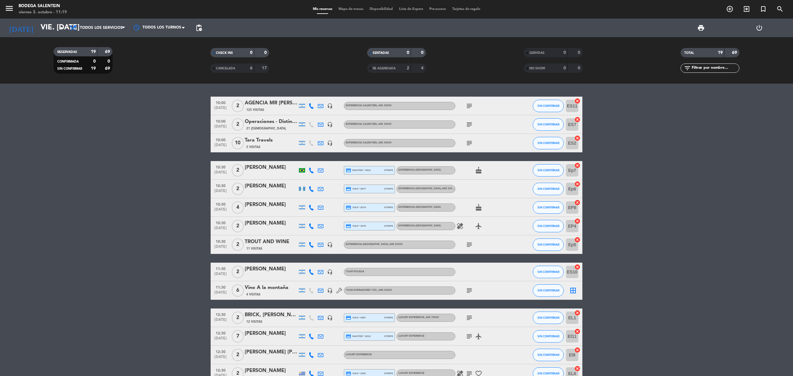
click at [259, 223] on div "[PERSON_NAME]" at bounding box center [271, 223] width 53 height 8
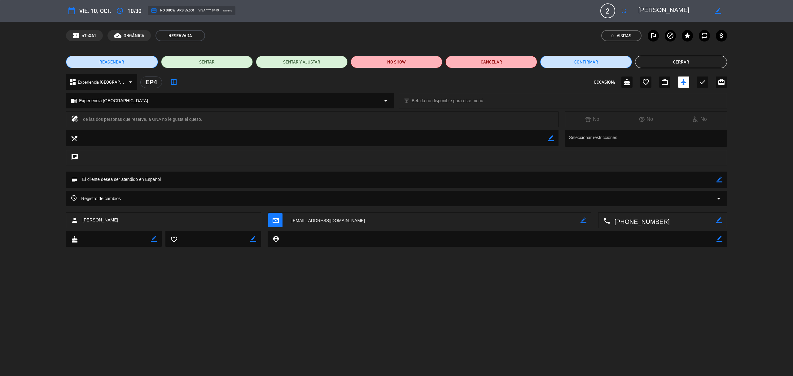
click at [115, 61] on span "REAGENDAR" at bounding box center [111, 62] width 25 height 7
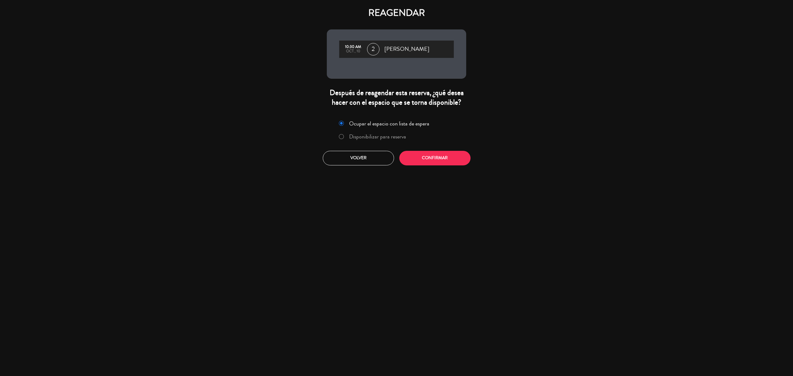
click at [394, 136] on label "Disponibilizar para reserva" at bounding box center [377, 137] width 57 height 6
click at [421, 159] on button "Confirmar" at bounding box center [434, 158] width 71 height 15
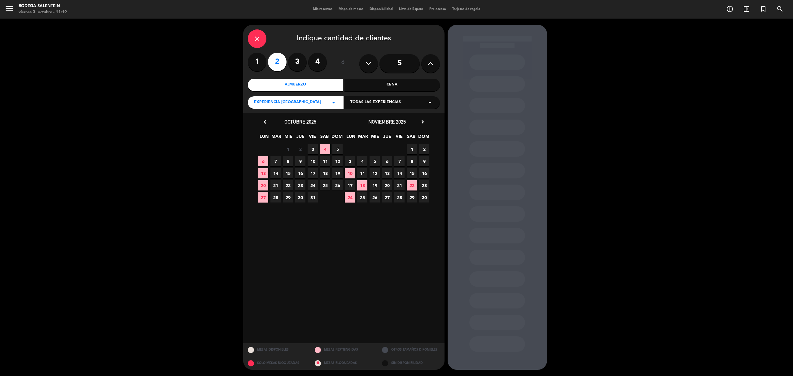
click at [381, 106] on div "Todas las experiencias arrow_drop_down" at bounding box center [392, 102] width 96 height 12
click at [376, 136] on div "Experiencia [GEOGRAPHIC_DATA]" at bounding box center [391, 136] width 83 height 6
click at [311, 162] on span "10" at bounding box center [312, 161] width 10 height 10
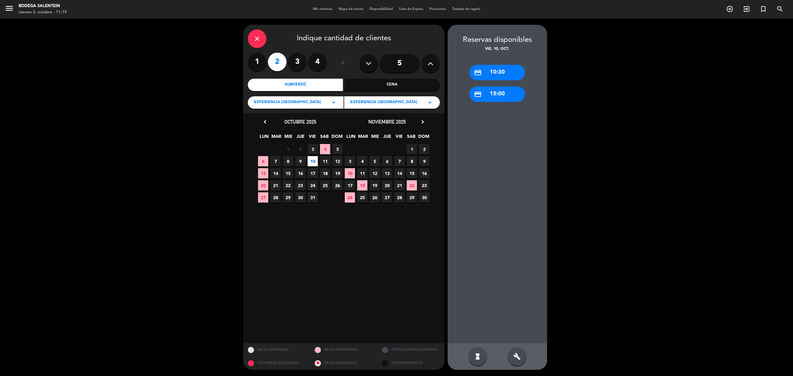
click at [486, 93] on div "credit_card 15:00" at bounding box center [497, 93] width 56 height 15
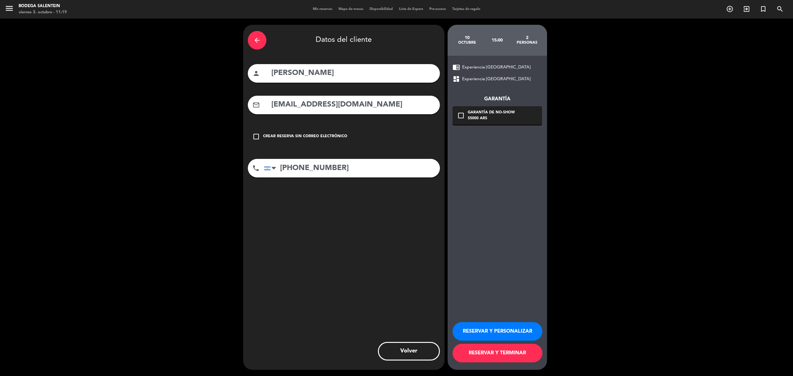
click at [508, 352] on button "RESERVAR Y TERMINAR" at bounding box center [497, 353] width 90 height 19
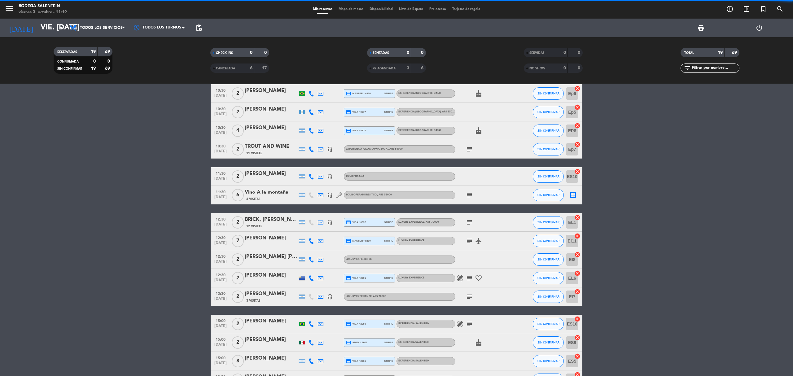
scroll to position [139, 0]
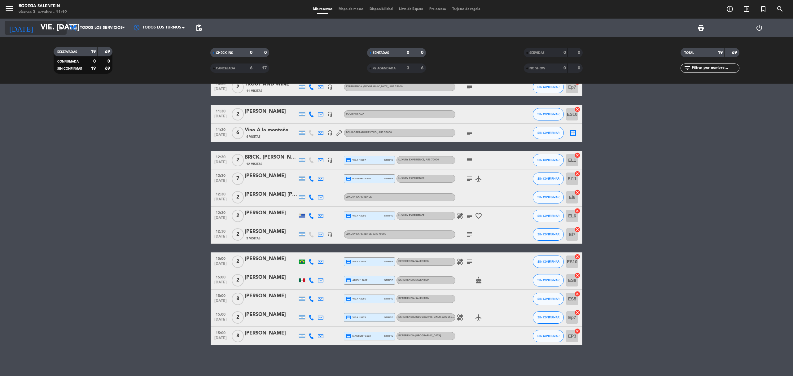
click at [56, 31] on input "vie. [DATE]" at bounding box center [83, 27] width 92 height 15
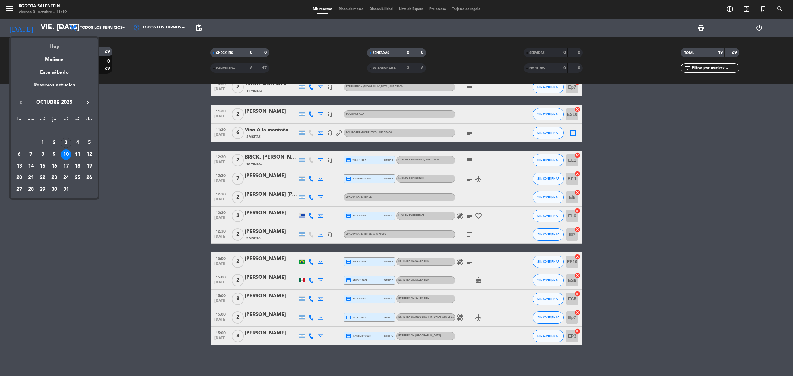
click at [59, 48] on div "Hoy" at bounding box center [54, 44] width 87 height 13
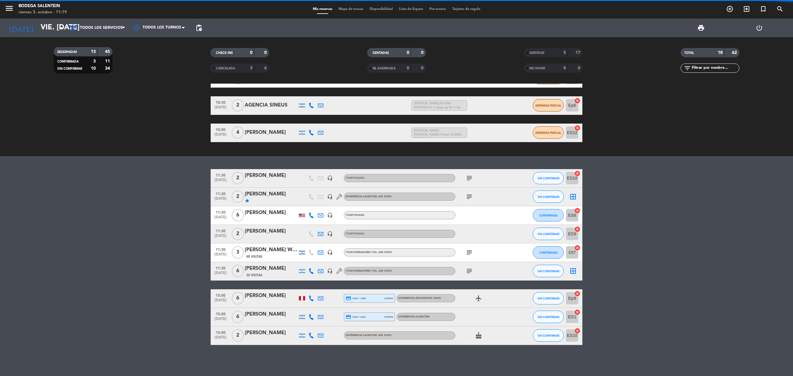
scroll to position [70, 0]
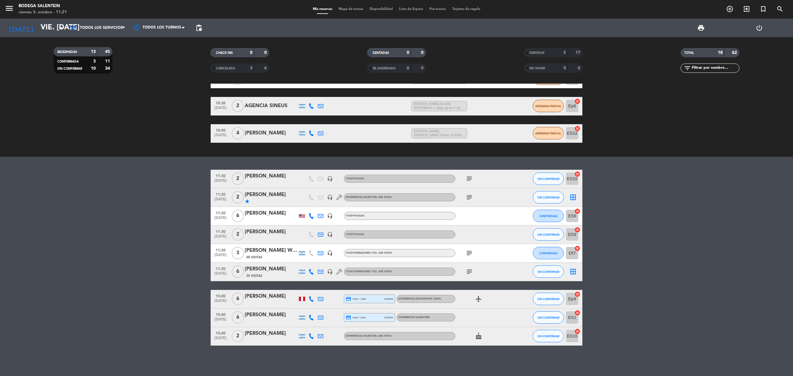
click at [160, 242] on bookings-row "11:30 [DATE] 2 Camila Breitembruch headset_mic Tour Posada subject SIN CONFIRMA…" at bounding box center [396, 258] width 793 height 176
click at [472, 274] on icon "subject" at bounding box center [468, 271] width 7 height 7
click at [152, 247] on bookings-row "11:30 [DATE] 2 Camila Breitembruch headset_mic Tour Posada subject SIN CONFIRMA…" at bounding box center [396, 258] width 793 height 176
click at [625, 265] on bookings-row "11:30 [DATE] 2 Camila Breitembruch headset_mic Tour Posada subject SIN CONFIRMA…" at bounding box center [396, 258] width 793 height 176
click at [472, 276] on div "subject" at bounding box center [483, 272] width 56 height 18
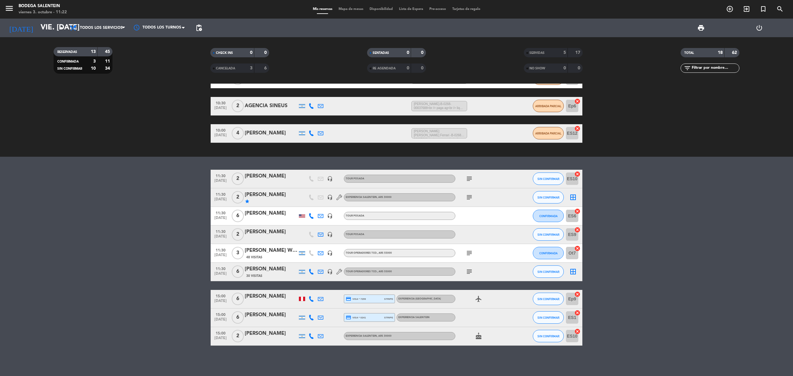
click at [470, 274] on icon "subject" at bounding box center [468, 271] width 7 height 7
click at [206, 216] on bookings-row "11:30 [DATE] 2 Camila Breitembruch headset_mic Tour Posada subject SIN CONFIRMA…" at bounding box center [396, 258] width 793 height 176
click at [547, 215] on span "CONFIRMADA" at bounding box center [548, 215] width 18 height 3
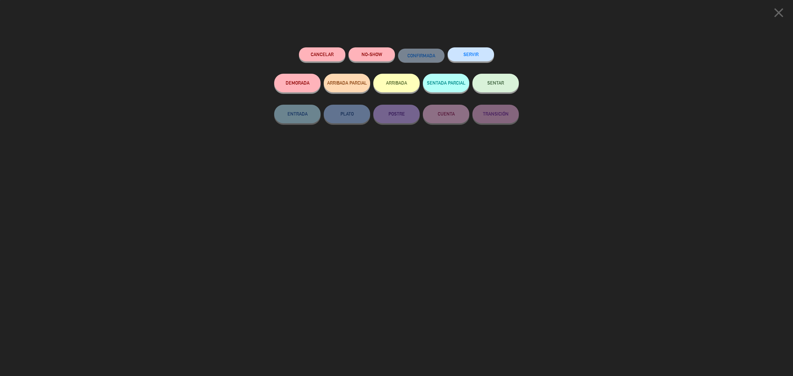
click at [482, 57] on button "SERVIR" at bounding box center [470, 54] width 46 height 14
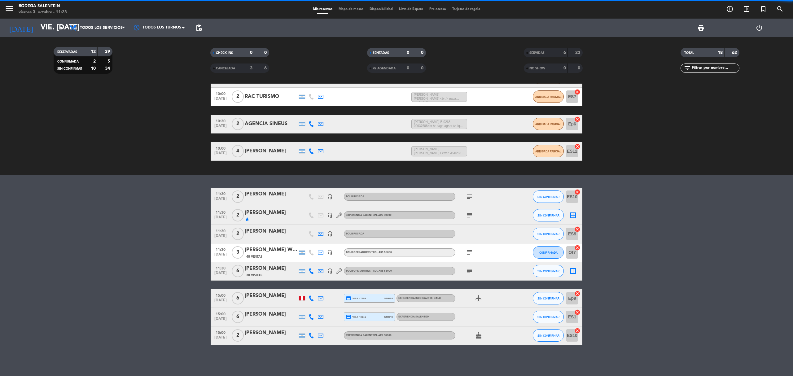
scroll to position [51, 0]
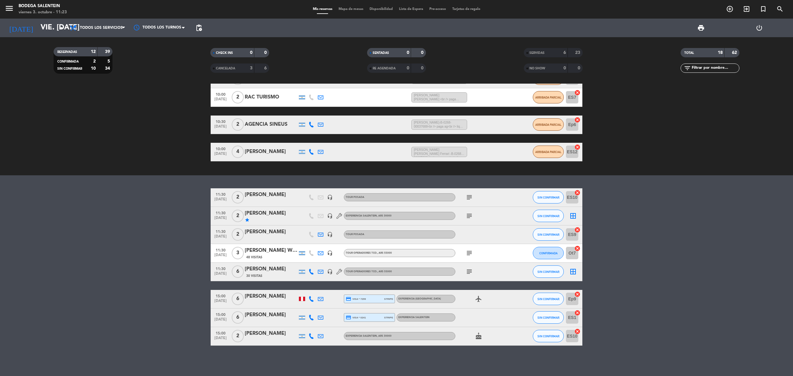
click at [470, 219] on icon "subject" at bounding box center [468, 215] width 7 height 7
click at [553, 215] on span "SIN CONFIRMAR" at bounding box center [548, 215] width 22 height 3
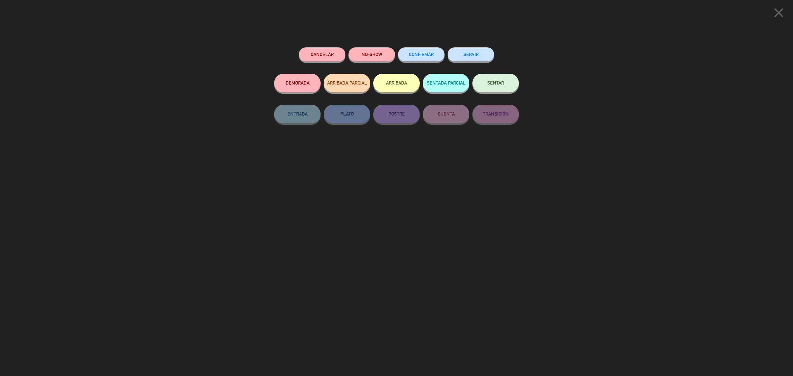
click at [474, 52] on button "SERVIR" at bounding box center [470, 54] width 46 height 14
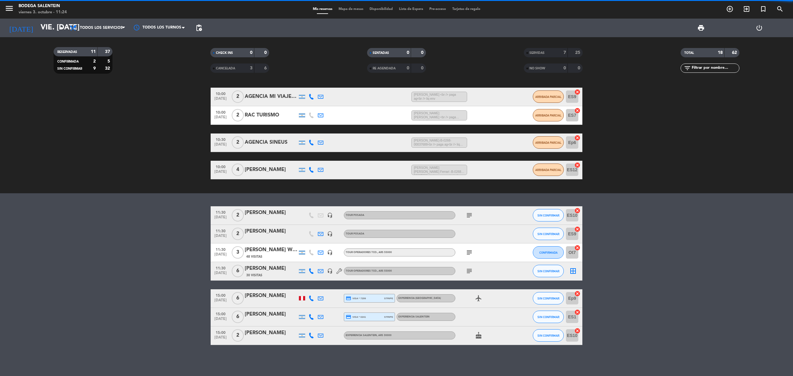
scroll to position [33, 0]
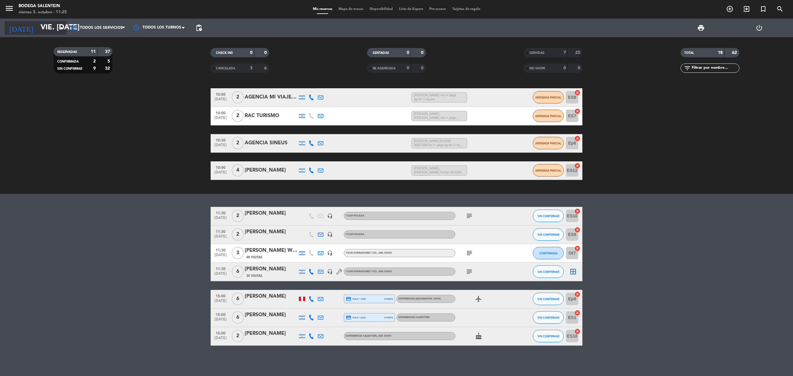
click at [51, 29] on input "vie. [DATE]" at bounding box center [83, 27] width 92 height 15
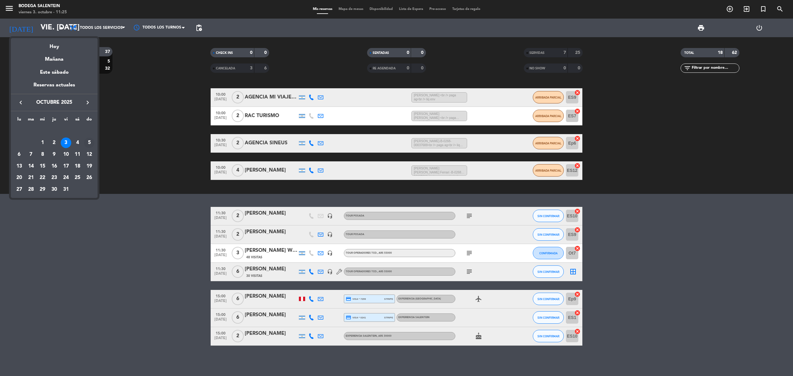
click at [90, 144] on div "5" at bounding box center [89, 142] width 11 height 11
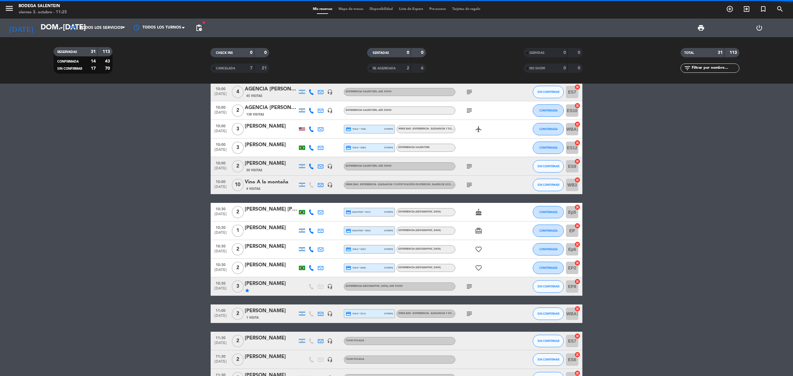
scroll to position [0, 0]
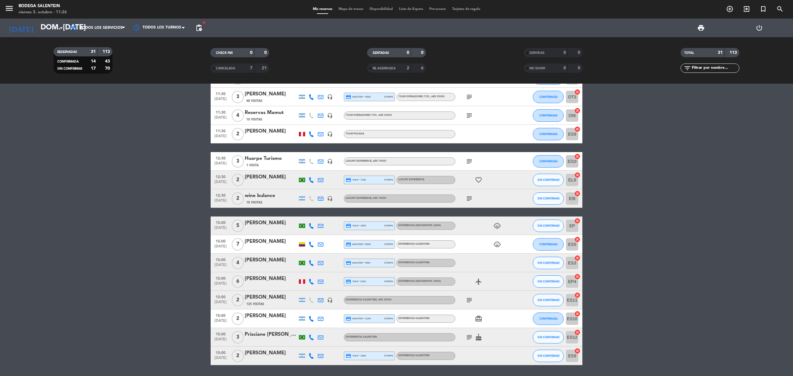
scroll to position [371, 0]
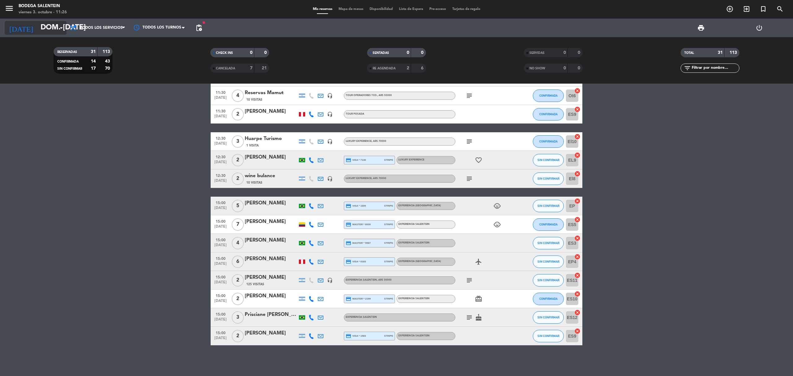
click at [53, 23] on input "dom. [DATE]" at bounding box center [83, 27] width 92 height 15
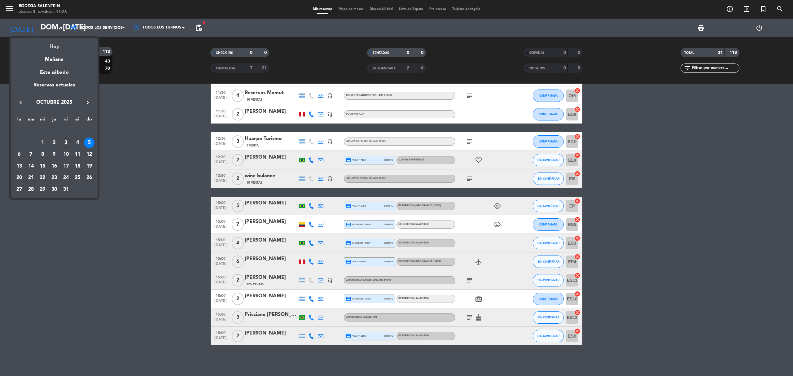
click at [58, 43] on div "Hoy" at bounding box center [54, 44] width 87 height 13
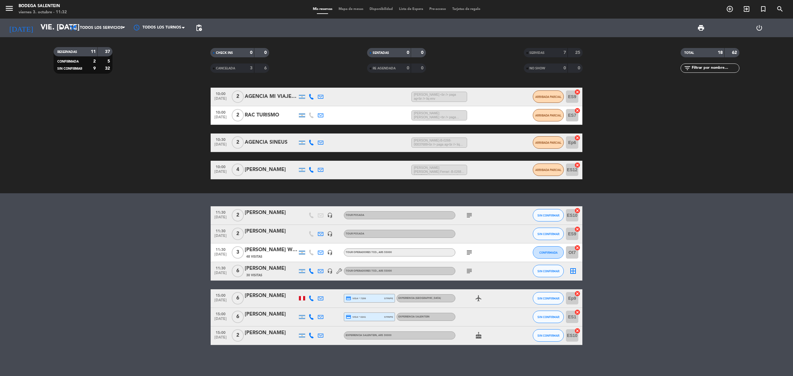
scroll to position [33, 0]
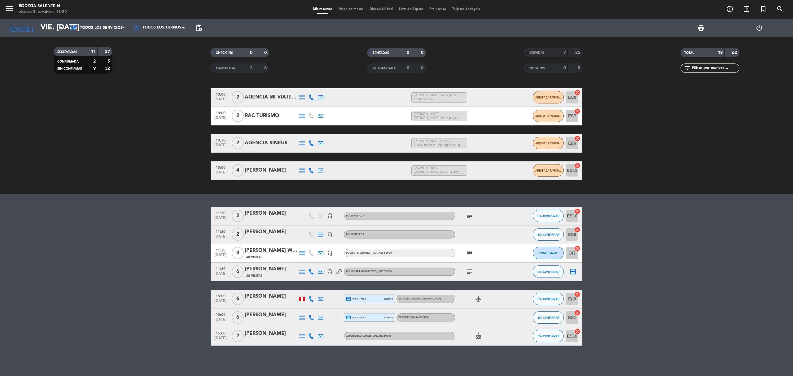
click at [547, 52] on div "SERVIDAS" at bounding box center [539, 52] width 28 height 7
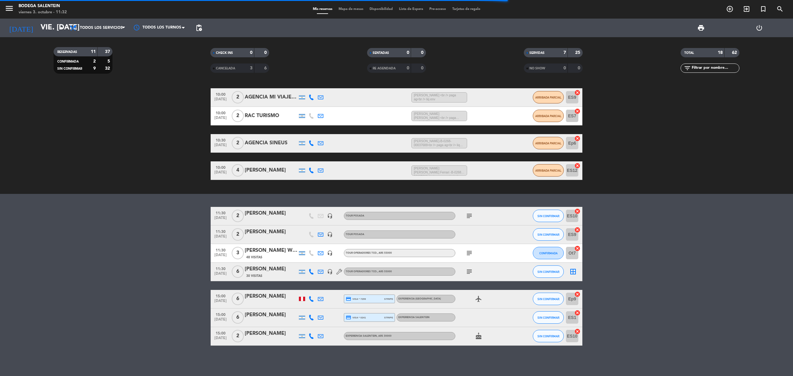
scroll to position [180, 0]
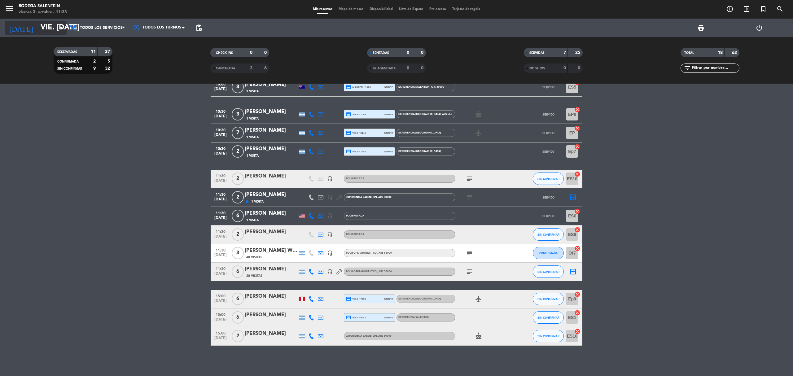
click at [38, 31] on input "vie. [DATE]" at bounding box center [83, 27] width 92 height 15
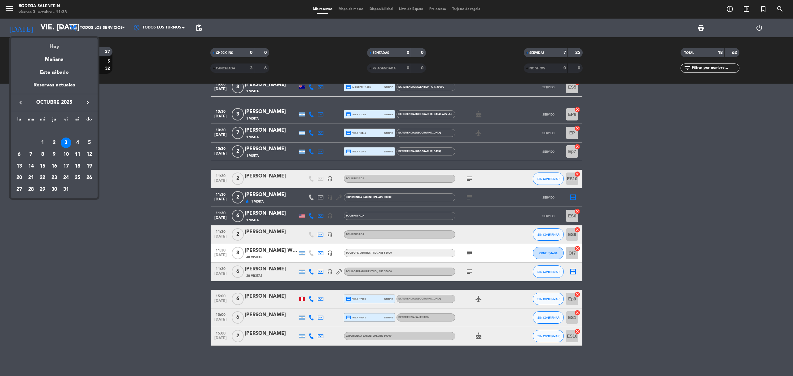
click at [53, 46] on div "Hoy" at bounding box center [54, 44] width 87 height 13
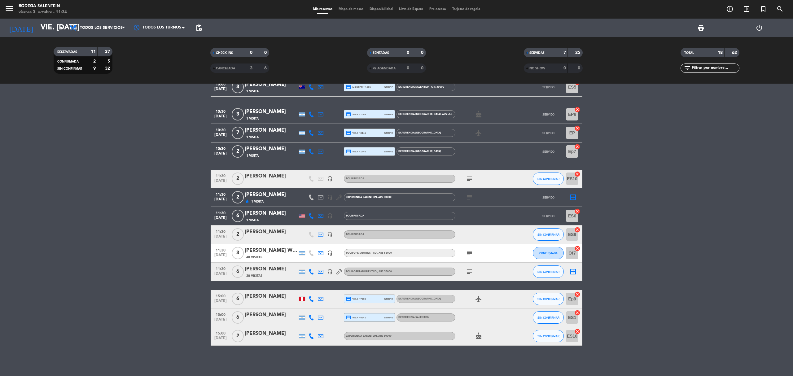
click at [165, 145] on bookings-row "10:00 [DATE] 2 [PERSON_NAME] [PERSON_NAME] 1 Visita credit_card master * 7009 s…" at bounding box center [396, 202] width 793 height 286
click at [166, 272] on bookings-row "10:00 [DATE] 2 [PERSON_NAME] [PERSON_NAME] 1 Visita credit_card master * 7009 s…" at bounding box center [396, 202] width 793 height 286
click at [653, 318] on bookings-row "10:00 [DATE] 2 [PERSON_NAME] [PERSON_NAME] 1 Visita credit_card master * 7009 s…" at bounding box center [396, 202] width 793 height 286
click at [687, 267] on bookings-row "10:00 [DATE] 2 [PERSON_NAME] [PERSON_NAME] 1 Visita credit_card master * 7009 s…" at bounding box center [396, 202] width 793 height 286
click at [146, 281] on bookings-row "10:00 [DATE] 2 [PERSON_NAME] [PERSON_NAME] 1 Visita credit_card master * 7009 s…" at bounding box center [396, 202] width 793 height 286
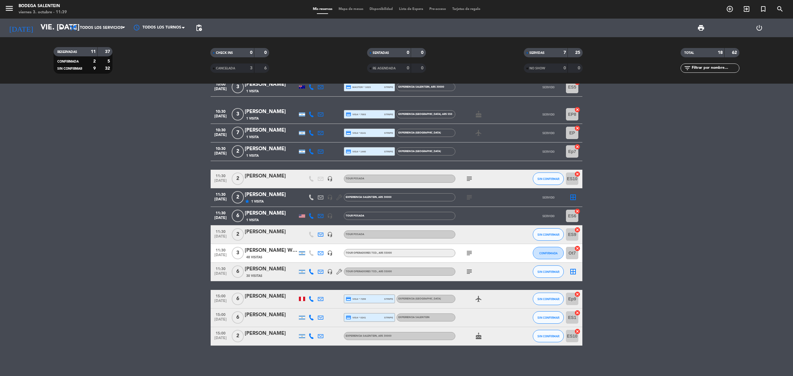
click at [471, 271] on icon "subject" at bounding box center [468, 271] width 7 height 7
click at [548, 272] on span "SIN CONFIRMAR" at bounding box center [548, 271] width 22 height 3
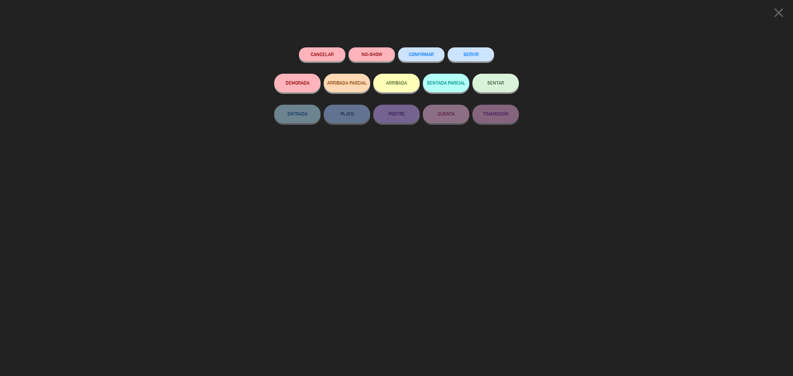
click at [477, 52] on button "SERVIR" at bounding box center [470, 54] width 46 height 14
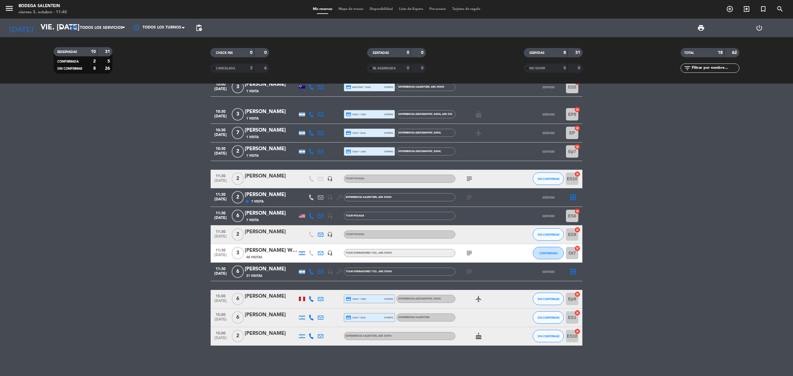
click at [467, 254] on icon "subject" at bounding box center [468, 252] width 7 height 7
click at [185, 254] on bookings-row "10:00 [DATE] 2 [PERSON_NAME] [PERSON_NAME] 1 Visita credit_card master * 7009 s…" at bounding box center [396, 202] width 793 height 286
click at [544, 236] on span "SIN CONFIRMAR" at bounding box center [548, 234] width 22 height 3
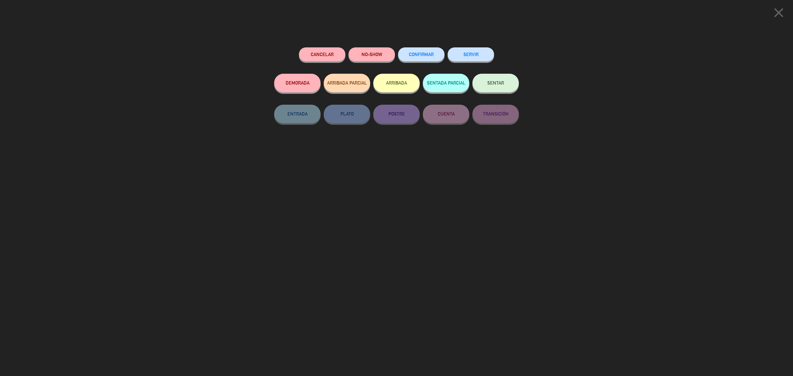
click at [472, 54] on button "SERVIR" at bounding box center [470, 54] width 46 height 14
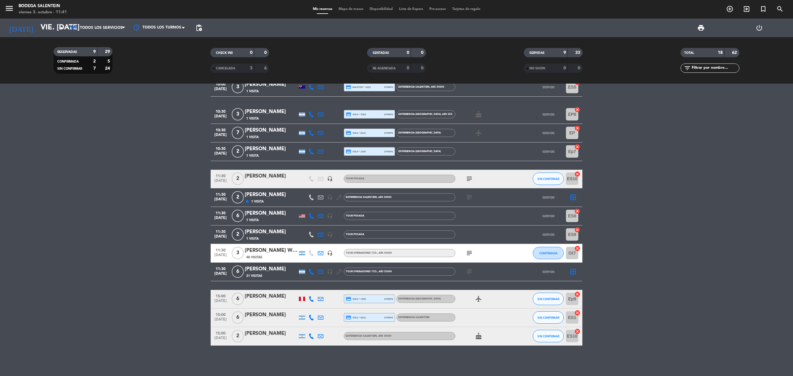
click at [470, 253] on icon "subject" at bounding box center [468, 252] width 7 height 7
click at [135, 270] on bookings-row "10:00 [DATE] 2 [PERSON_NAME] [PERSON_NAME] 1 Visita credit_card master * 7009 s…" at bounding box center [396, 202] width 793 height 286
click at [471, 254] on icon "subject" at bounding box center [468, 252] width 7 height 7
click at [188, 250] on bookings-row "10:00 [DATE] 2 [PERSON_NAME] [PERSON_NAME] 1 Visita credit_card master * 7009 s…" at bounding box center [396, 202] width 793 height 286
click at [605, 243] on bookings-row "10:00 [DATE] 2 [PERSON_NAME] [PERSON_NAME] 1 Visita credit_card master * 7009 s…" at bounding box center [396, 202] width 793 height 286
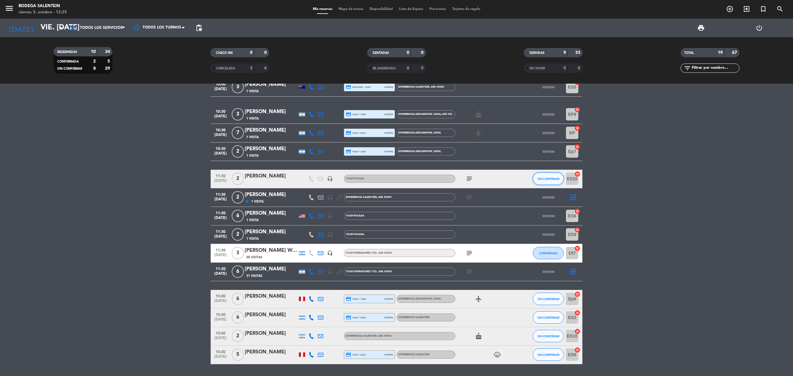
click at [550, 177] on span "SIN CONFIRMAR" at bounding box center [548, 178] width 22 height 3
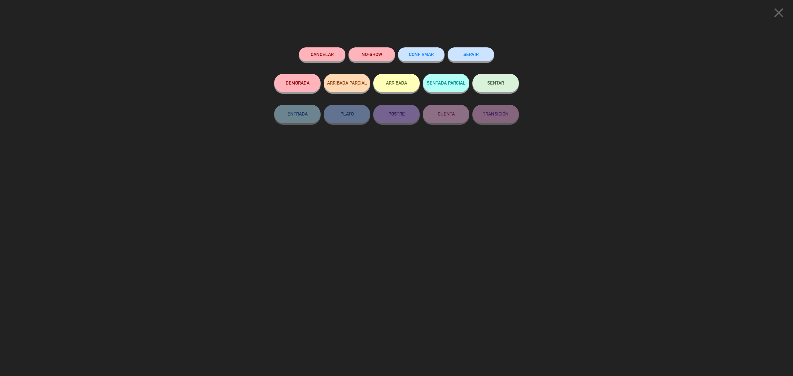
click at [468, 53] on button "SERVIR" at bounding box center [470, 54] width 46 height 14
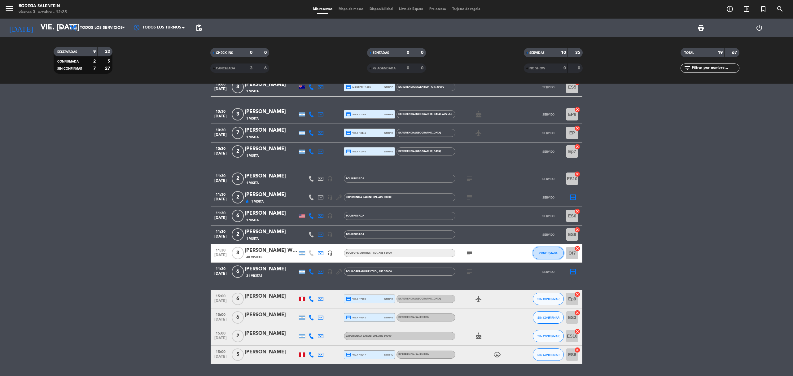
click at [551, 256] on button "CONFIRMADA" at bounding box center [548, 253] width 31 height 12
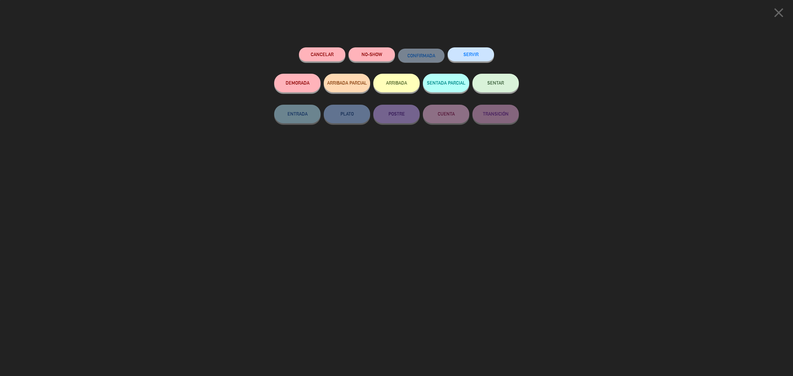
click at [467, 50] on button "SERVIR" at bounding box center [470, 54] width 46 height 14
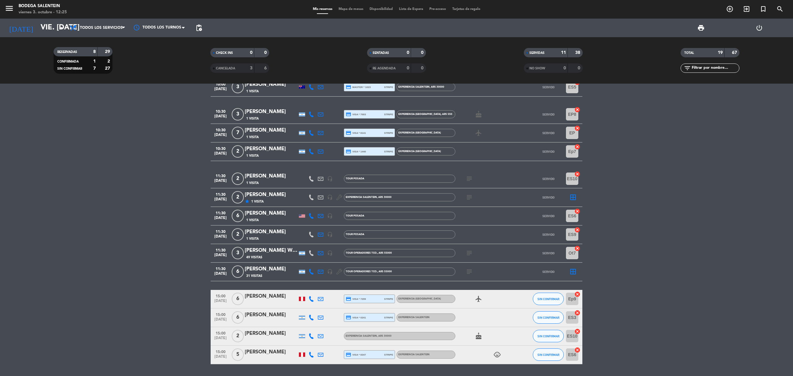
click at [327, 251] on icon "headset_mic" at bounding box center [330, 253] width 6 height 6
click at [474, 253] on div "subject" at bounding box center [483, 253] width 56 height 18
click at [471, 253] on icon "subject" at bounding box center [468, 252] width 7 height 7
click at [646, 256] on bookings-row "10:00 [DATE] 2 [PERSON_NAME] [PERSON_NAME] 1 Visita credit_card master * 7009 s…" at bounding box center [396, 211] width 793 height 305
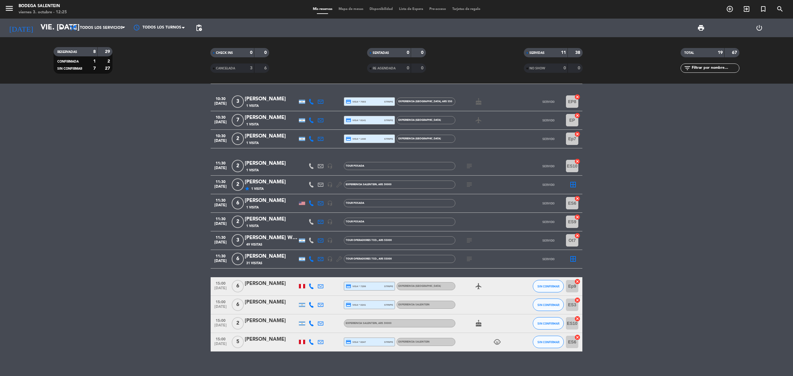
scroll to position [198, 0]
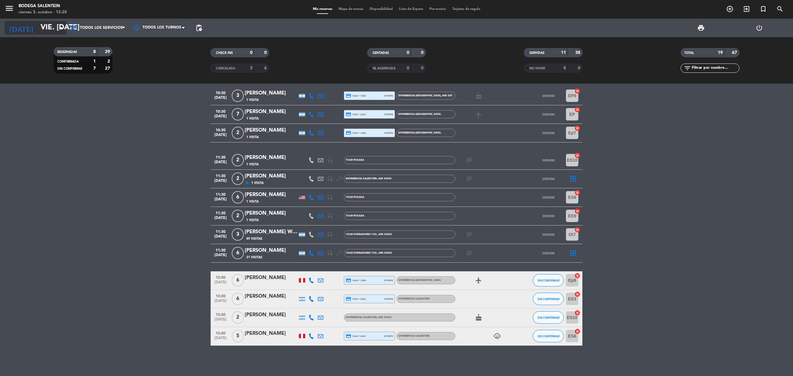
click at [37, 28] on input "vie. [DATE]" at bounding box center [83, 27] width 92 height 15
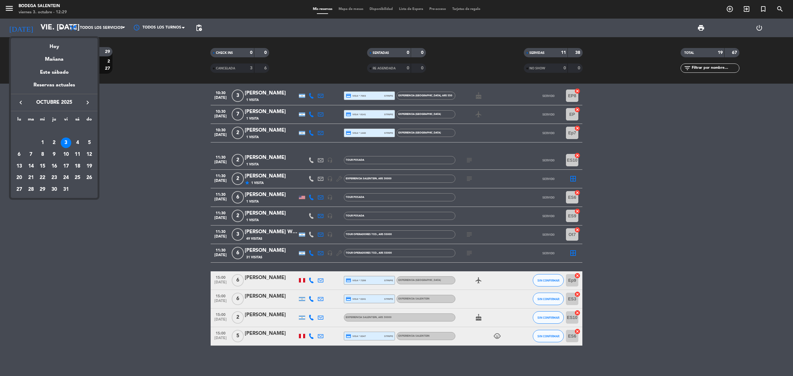
click at [45, 166] on div "15" at bounding box center [42, 166] width 11 height 11
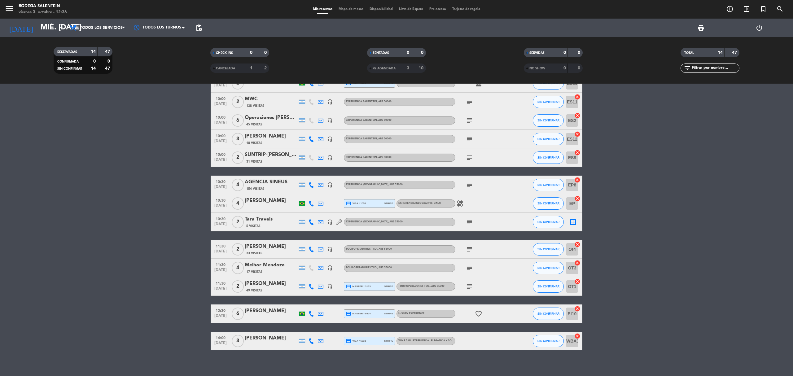
scroll to position [0, 0]
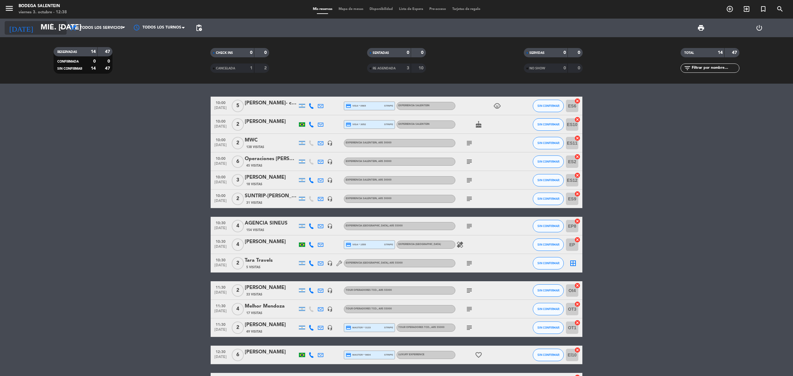
click at [40, 28] on input "mié. [DATE]" at bounding box center [83, 27] width 92 height 15
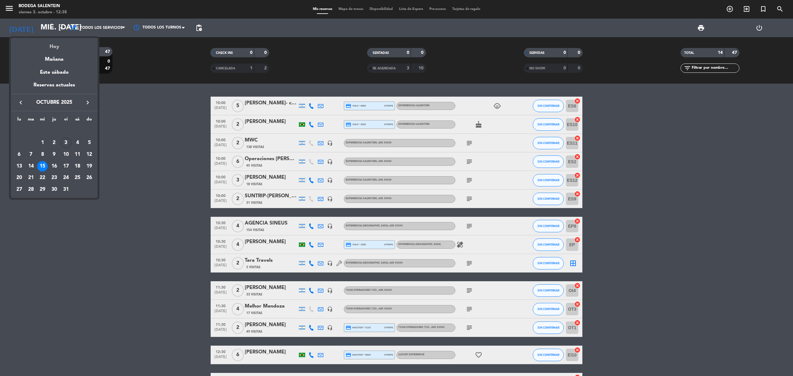
click at [68, 42] on div "Hoy" at bounding box center [54, 44] width 87 height 13
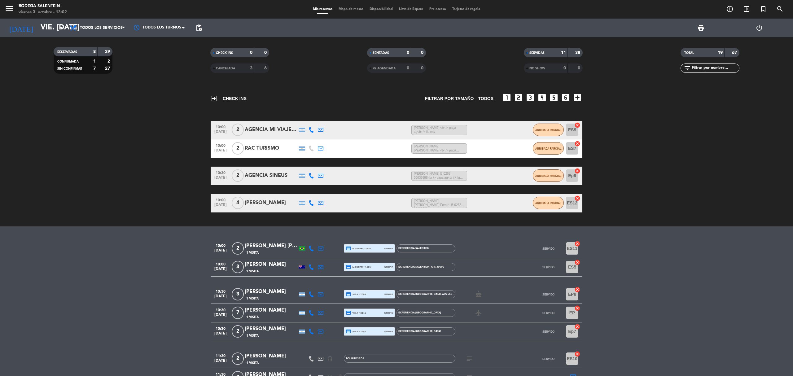
click at [135, 174] on bookings-row "10:00 [DATE] 2 AGENCIA MI VIAJE A MZA 3:03 H / 25 MIN sms [PERSON_NAME] <br /> …" at bounding box center [396, 167] width 793 height 92
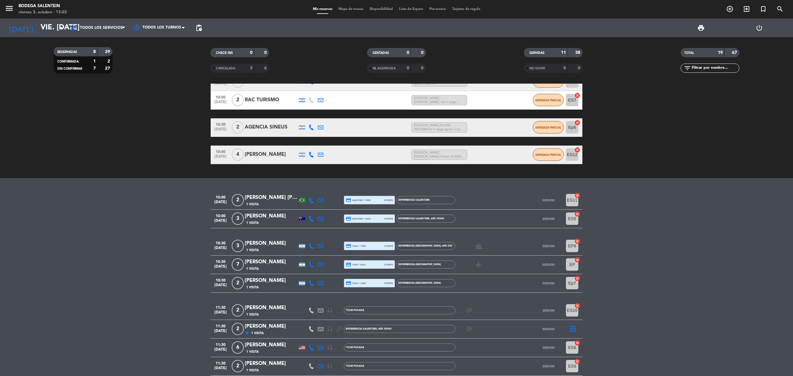
scroll to position [198, 0]
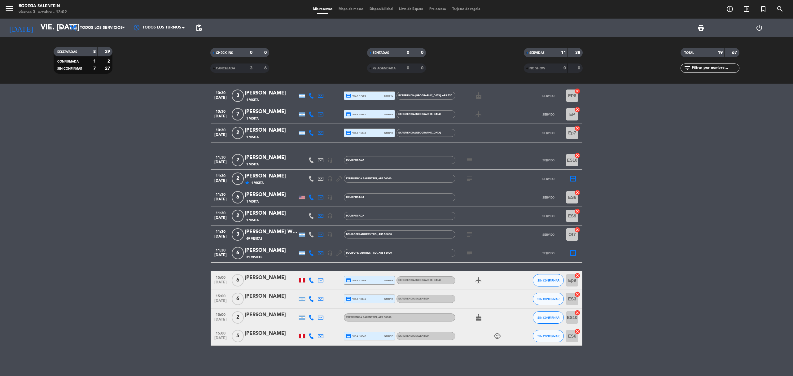
click at [646, 320] on bookings-row "10:00 [DATE] 2 [PERSON_NAME] [PERSON_NAME] 1 Visita credit_card master * 7009 s…" at bounding box center [396, 193] width 793 height 305
click at [640, 324] on bookings-row "10:00 [DATE] 2 [PERSON_NAME] [PERSON_NAME] 1 Visita credit_card master * 7009 s…" at bounding box center [396, 193] width 793 height 305
click at [658, 265] on bookings-row "10:00 [DATE] 2 [PERSON_NAME] [PERSON_NAME] 1 Visita credit_card master * 7009 s…" at bounding box center [396, 193] width 793 height 305
click at [698, 263] on bookings-row "10:00 [DATE] 2 [PERSON_NAME] [PERSON_NAME] 1 Visita credit_card master * 7009 s…" at bounding box center [396, 193] width 793 height 305
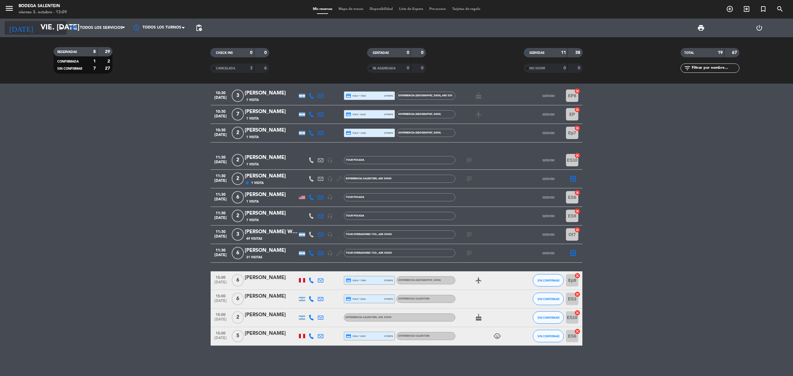
click at [45, 31] on input "vie. [DATE]" at bounding box center [83, 27] width 92 height 15
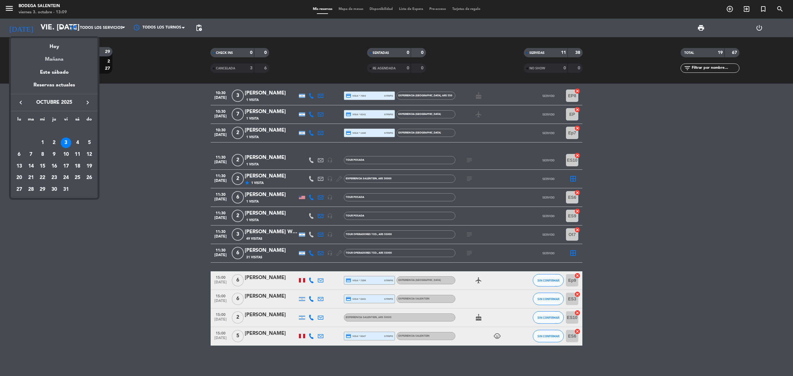
click at [53, 59] on div "Mañana" at bounding box center [54, 57] width 87 height 13
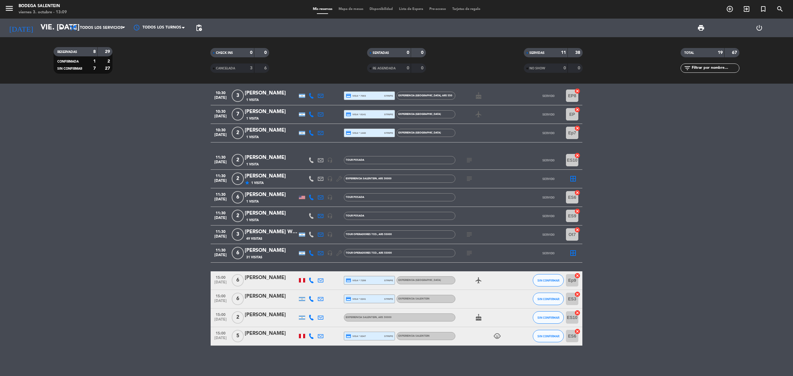
type input "sáb. [DATE]"
click at [708, 260] on bookings-row "10:00 [DATE] 2 [PERSON_NAME] [PERSON_NAME] 1 Visita credit_card master * 7009 s…" at bounding box center [396, 193] width 793 height 305
